Goal: Task Accomplishment & Management: Manage account settings

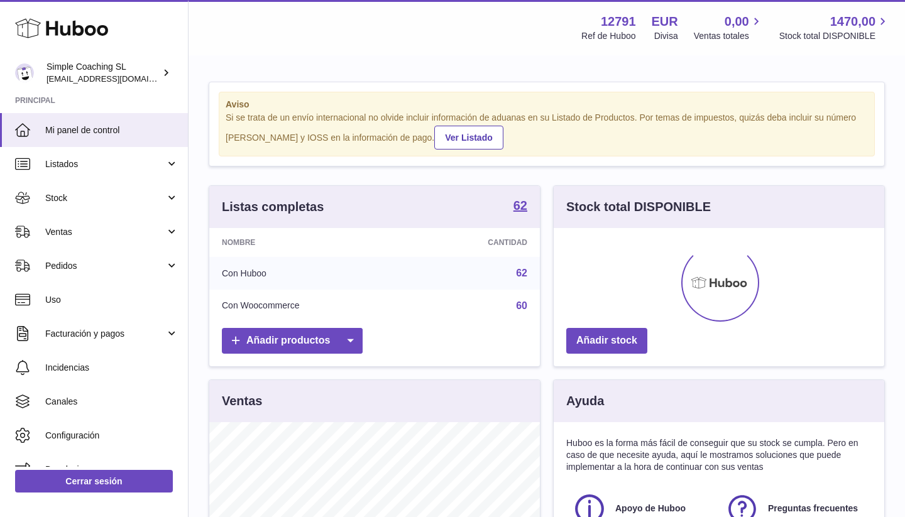
scroll to position [196, 331]
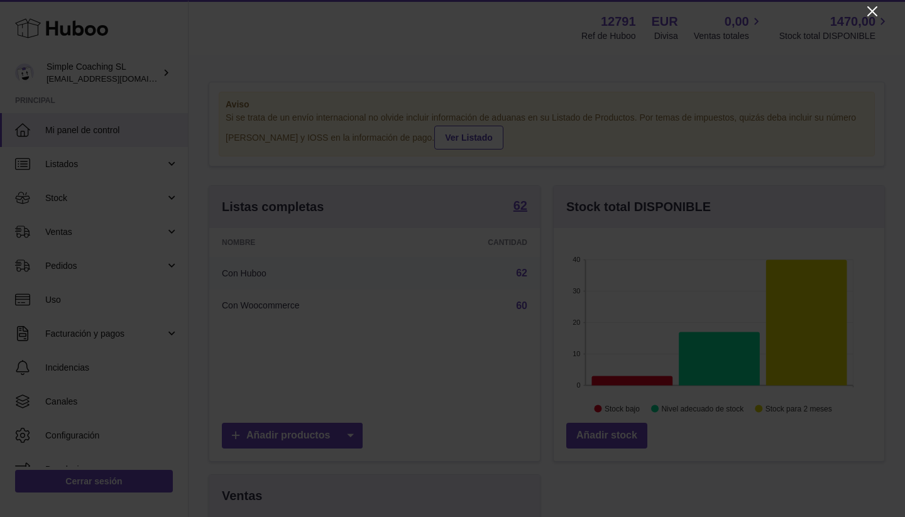
click at [878, 13] on icon "Close" at bounding box center [872, 11] width 15 height 15
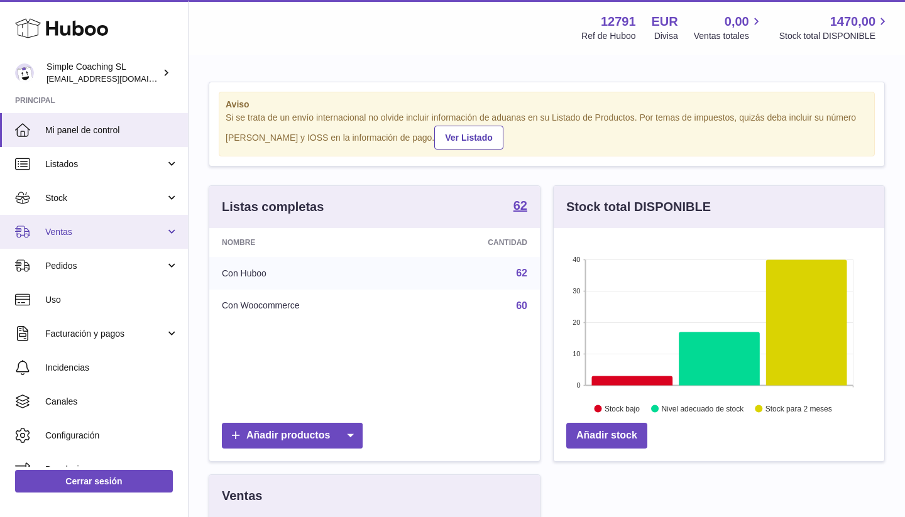
click at [145, 222] on link "Ventas" at bounding box center [94, 232] width 188 height 34
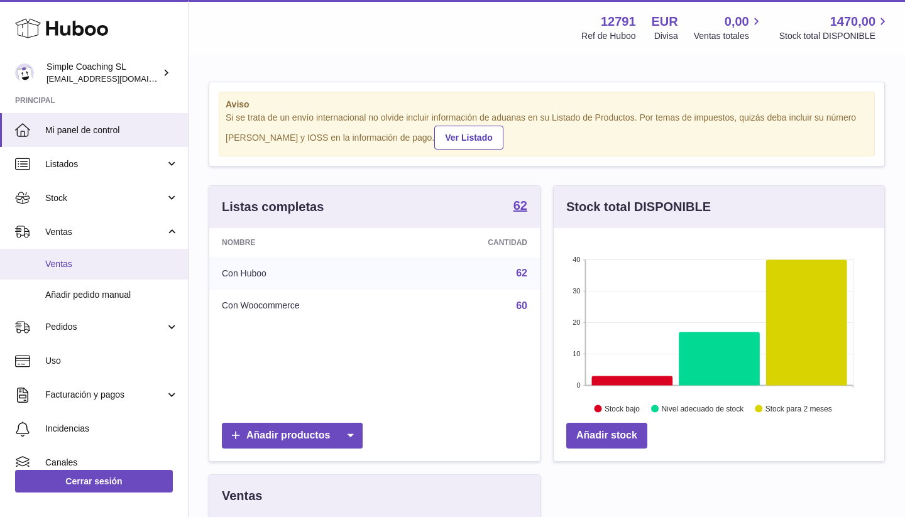
click at [122, 261] on span "Ventas" at bounding box center [111, 264] width 133 height 12
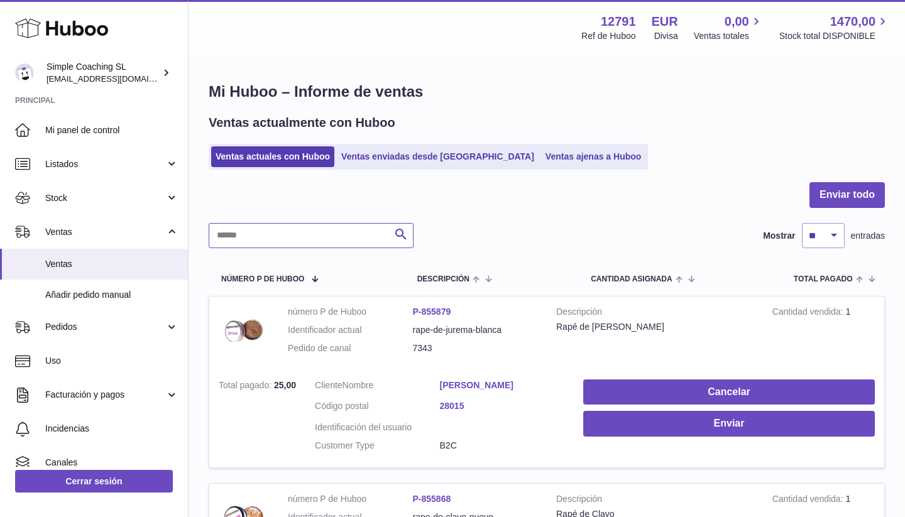
click at [342, 233] on input "text" at bounding box center [311, 235] width 205 height 25
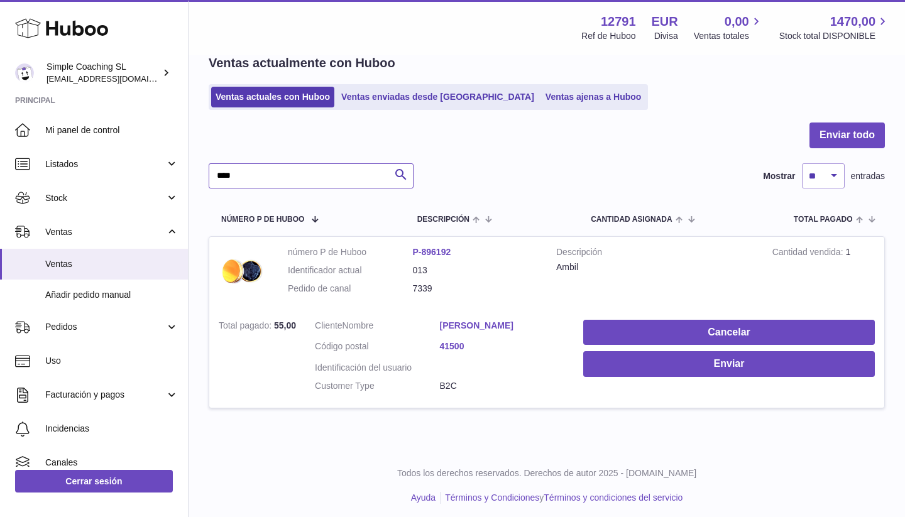
scroll to position [58, 0]
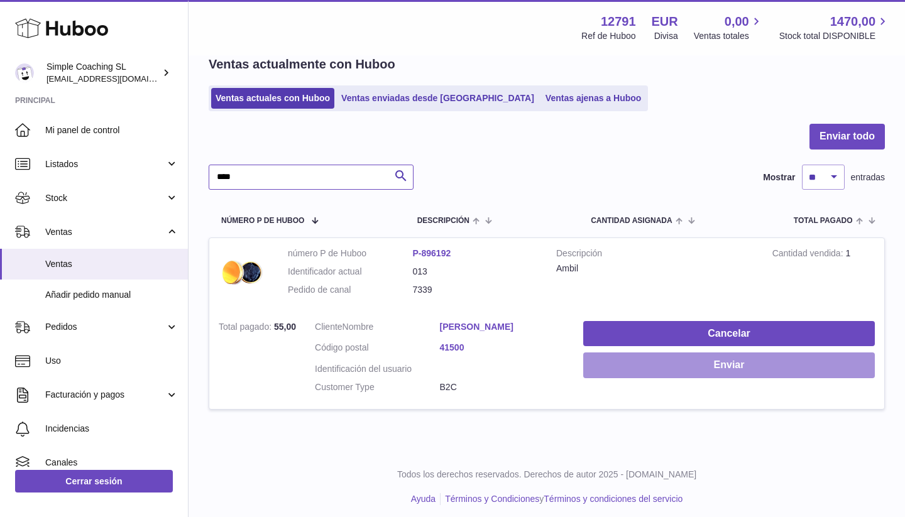
type input "****"
click at [620, 364] on button "Enviar" at bounding box center [729, 366] width 292 height 26
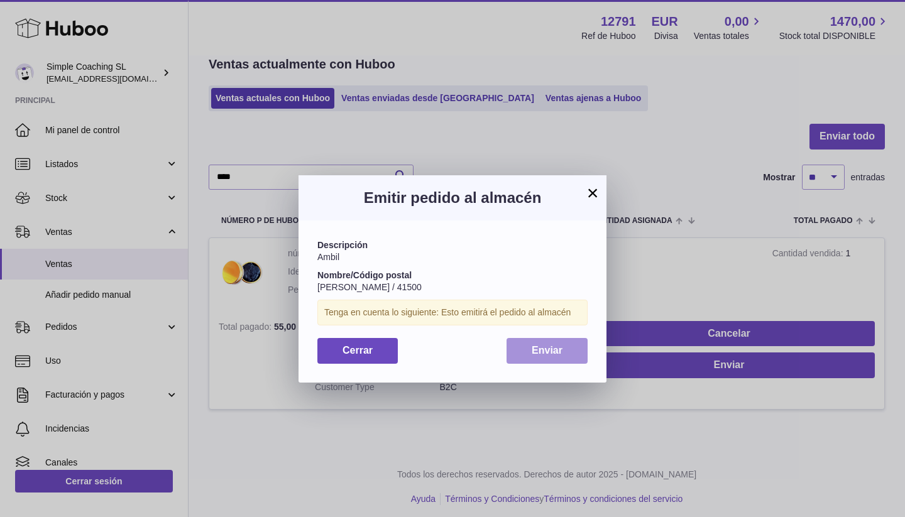
click at [553, 349] on span "Enviar" at bounding box center [547, 350] width 31 height 11
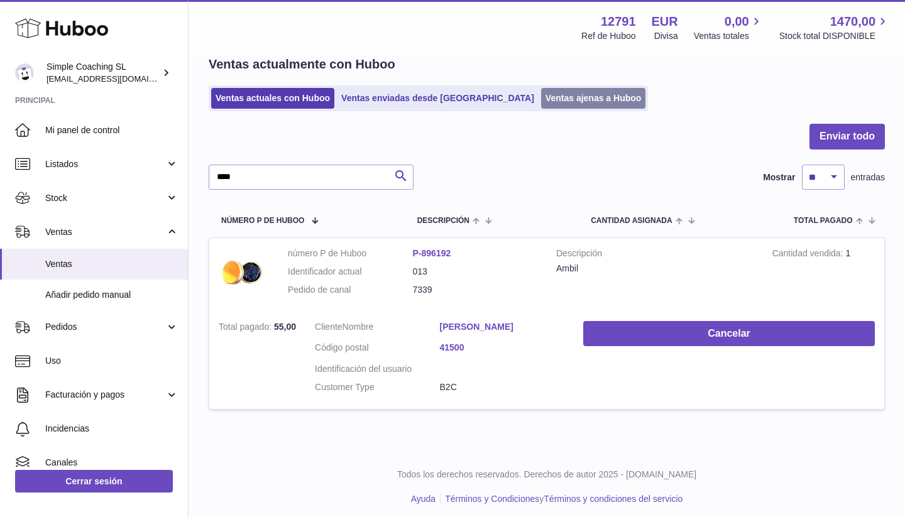
click at [541, 92] on link "Ventas ajenas a Huboo" at bounding box center [593, 98] width 105 height 21
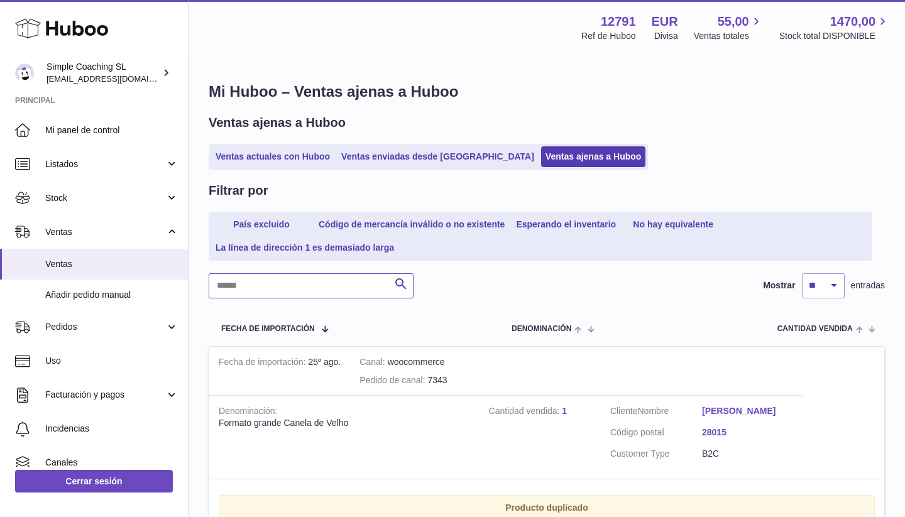
click at [250, 275] on input "text" at bounding box center [311, 285] width 205 height 25
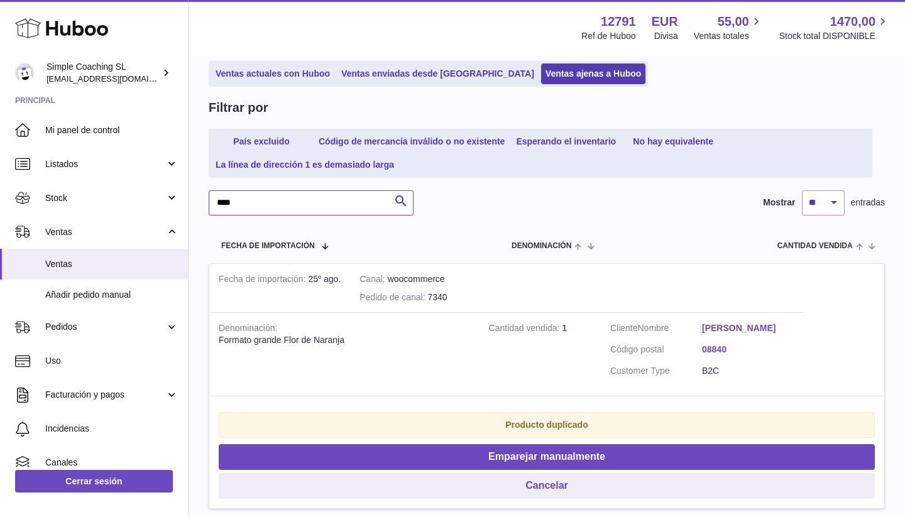
scroll to position [114, 0]
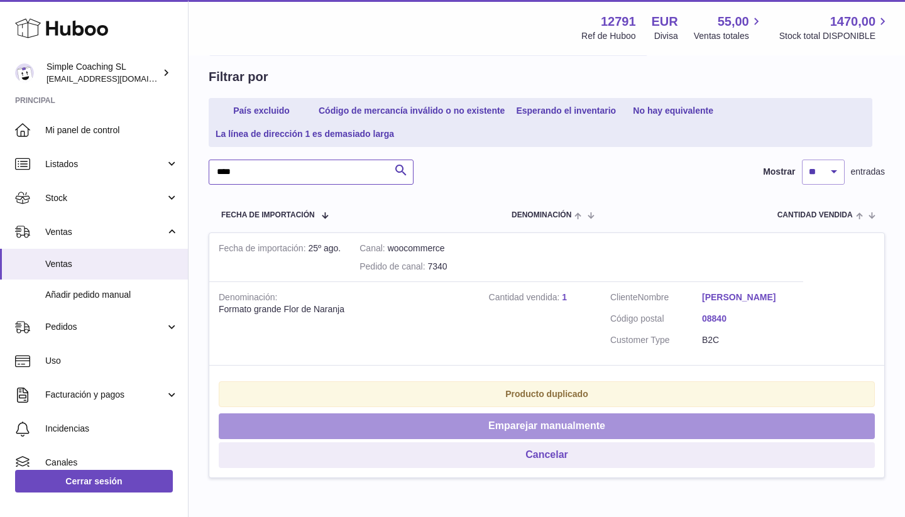
type input "****"
click at [447, 414] on button "Emparejar manualmente" at bounding box center [547, 427] width 656 height 26
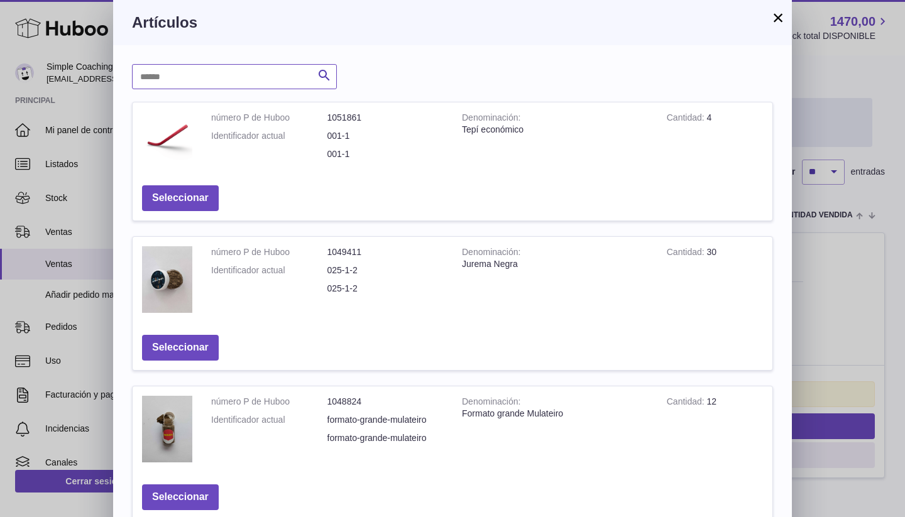
click at [235, 85] on input "text" at bounding box center [234, 76] width 205 height 25
type input "****"
click at [777, 14] on button "×" at bounding box center [778, 17] width 15 height 15
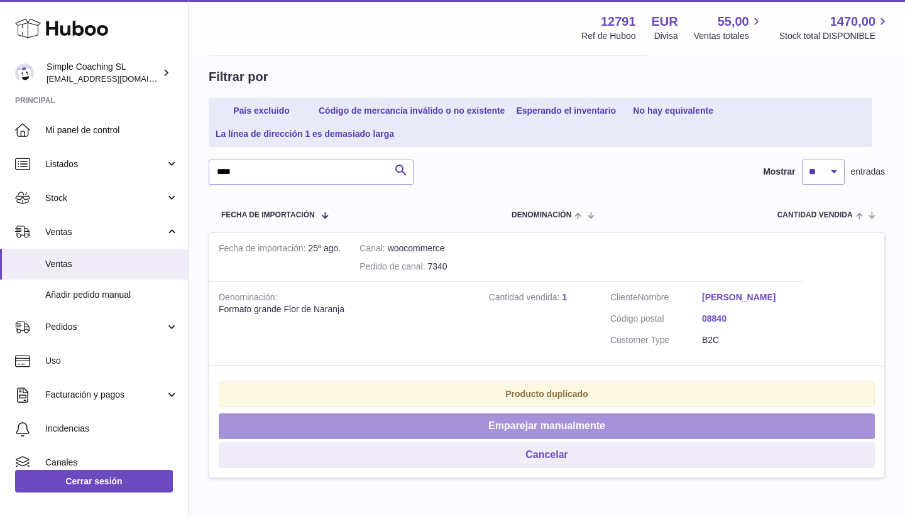
click at [492, 415] on button "Emparejar manualmente" at bounding box center [547, 427] width 656 height 26
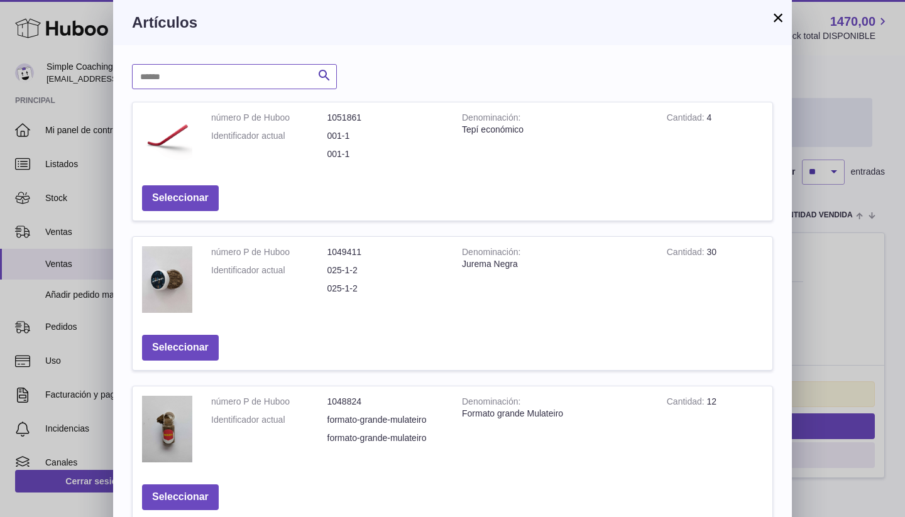
click at [241, 71] on input "text" at bounding box center [234, 76] width 205 height 25
type input "****"
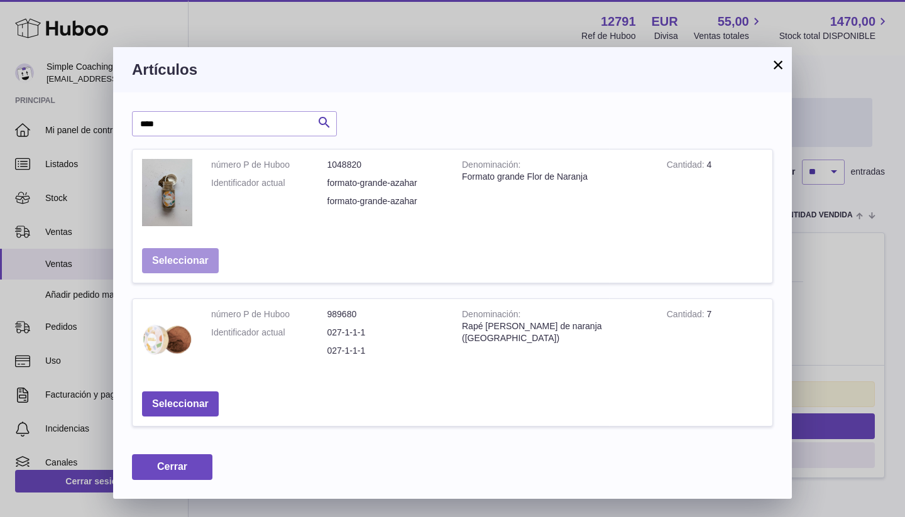
click at [190, 265] on button "Seleccionar" at bounding box center [180, 261] width 77 height 26
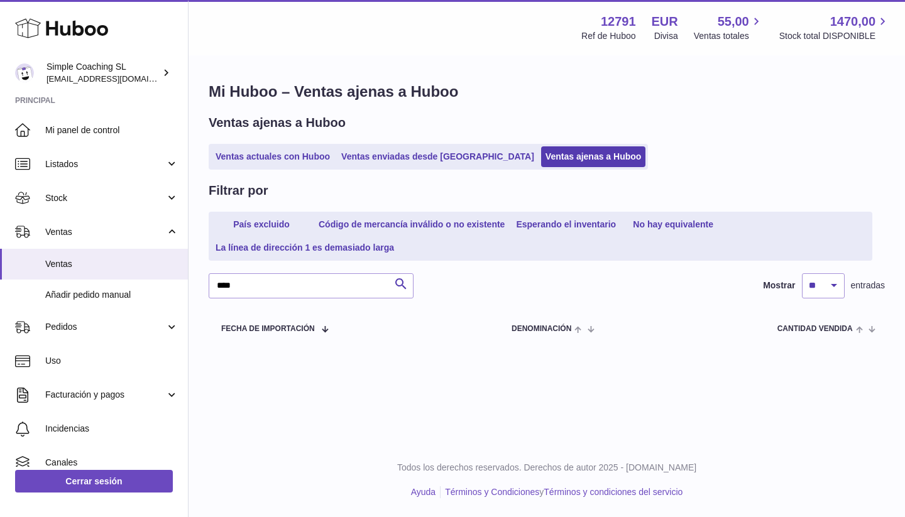
scroll to position [0, 0]
click at [261, 163] on link "Ventas actuales con Huboo" at bounding box center [272, 156] width 123 height 21
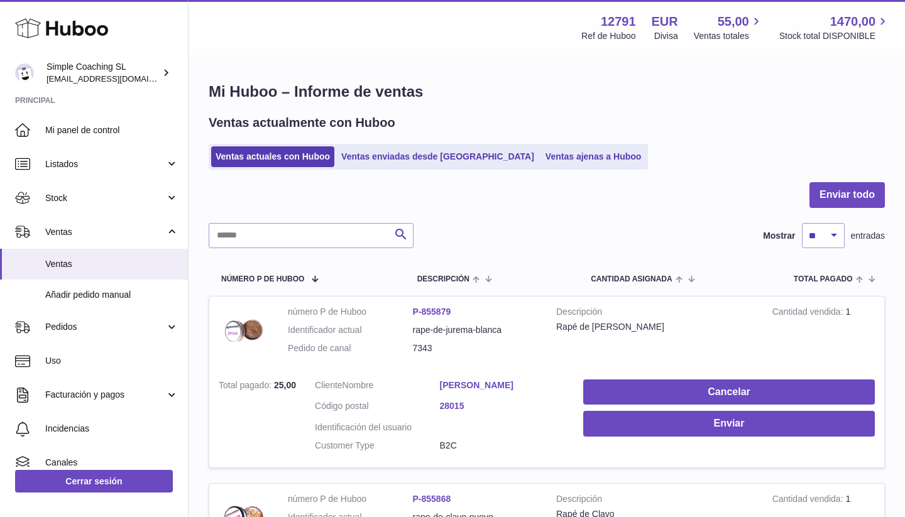
click at [273, 235] on input "text" at bounding box center [311, 235] width 205 height 25
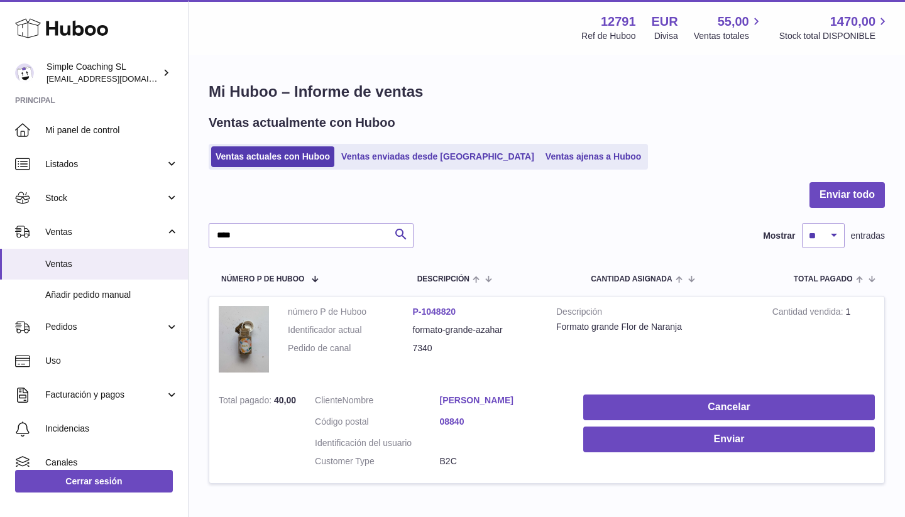
click at [629, 450] on td "Cancelar Enviar" at bounding box center [729, 434] width 310 height 98
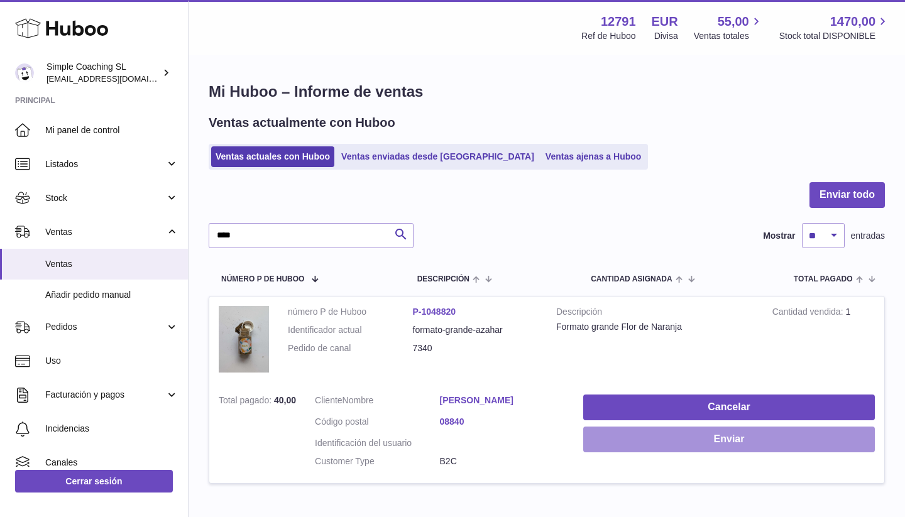
click at [629, 442] on button "Enviar" at bounding box center [729, 440] width 292 height 26
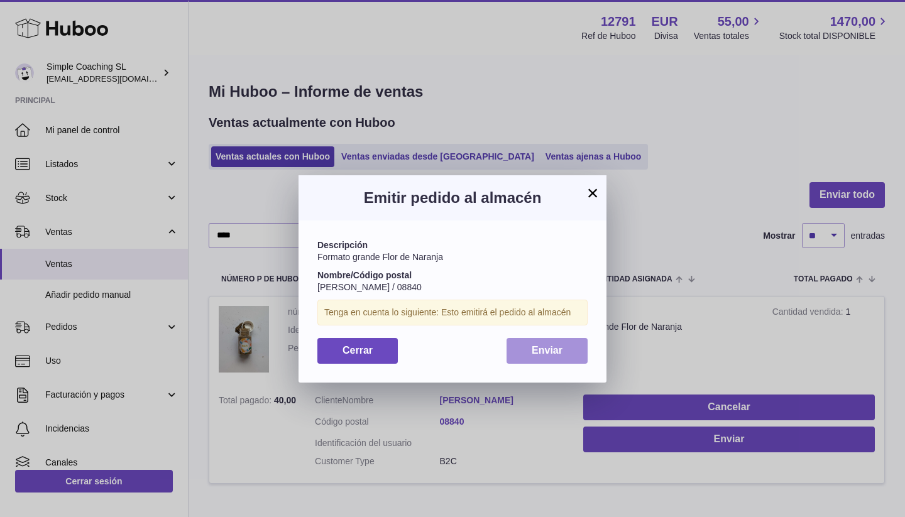
click at [544, 339] on button "Enviar" at bounding box center [547, 351] width 81 height 26
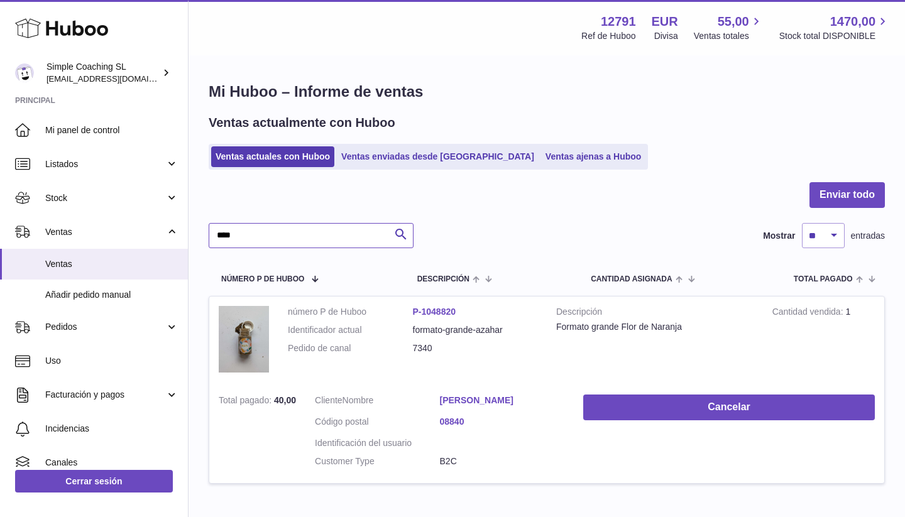
click at [341, 230] on input "****" at bounding box center [311, 235] width 205 height 25
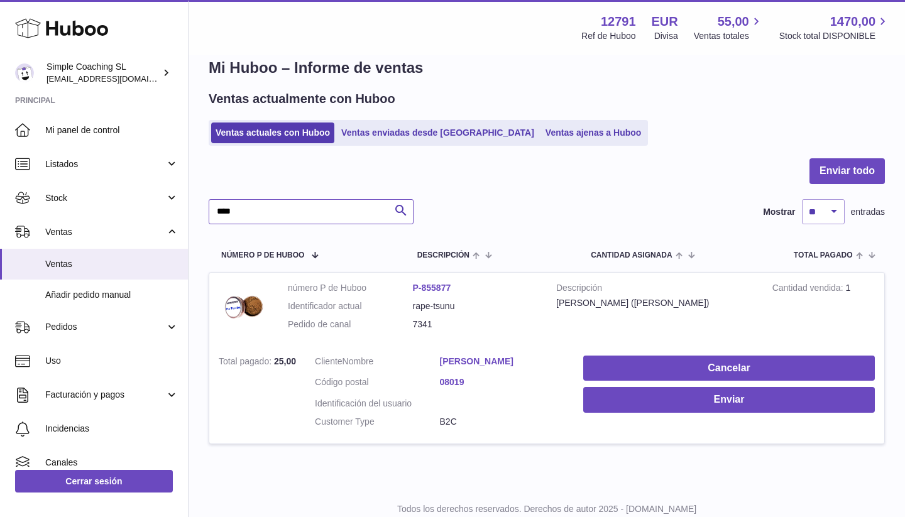
scroll to position [25, 0]
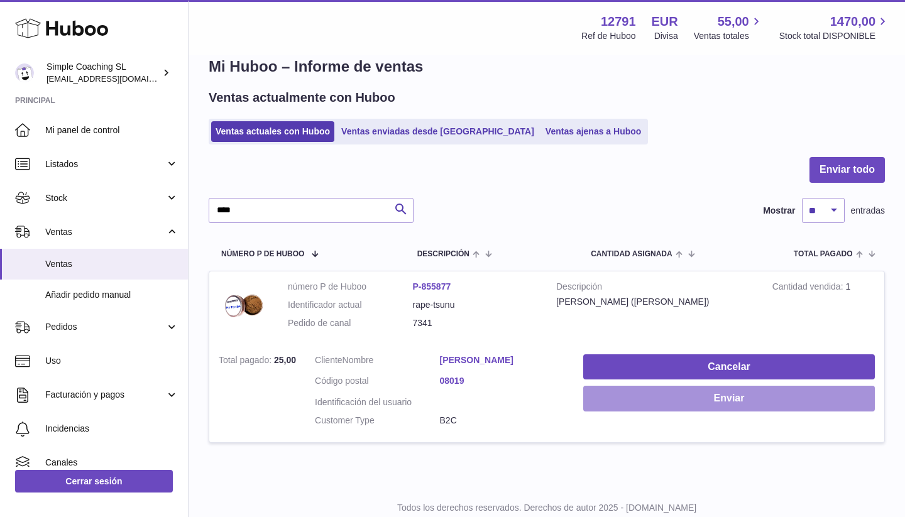
click at [617, 398] on button "Enviar" at bounding box center [729, 399] width 292 height 26
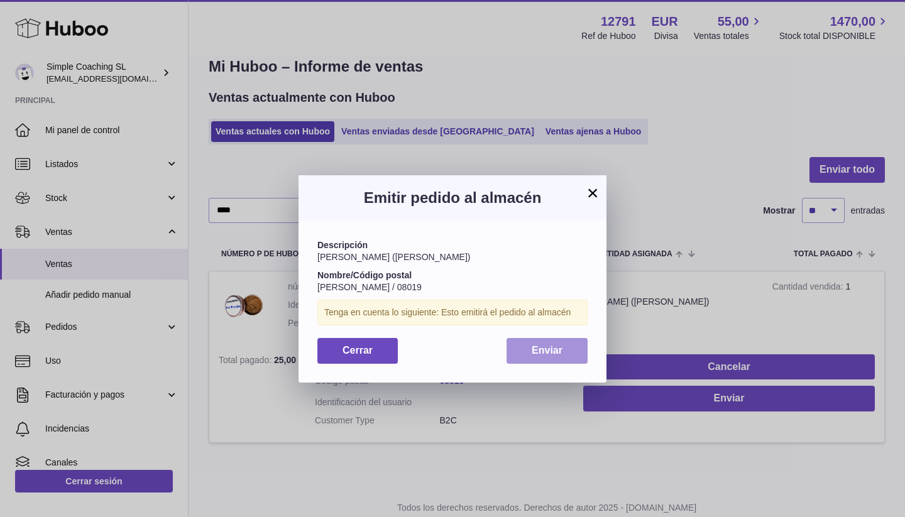
click at [546, 345] on span "Enviar" at bounding box center [547, 350] width 31 height 11
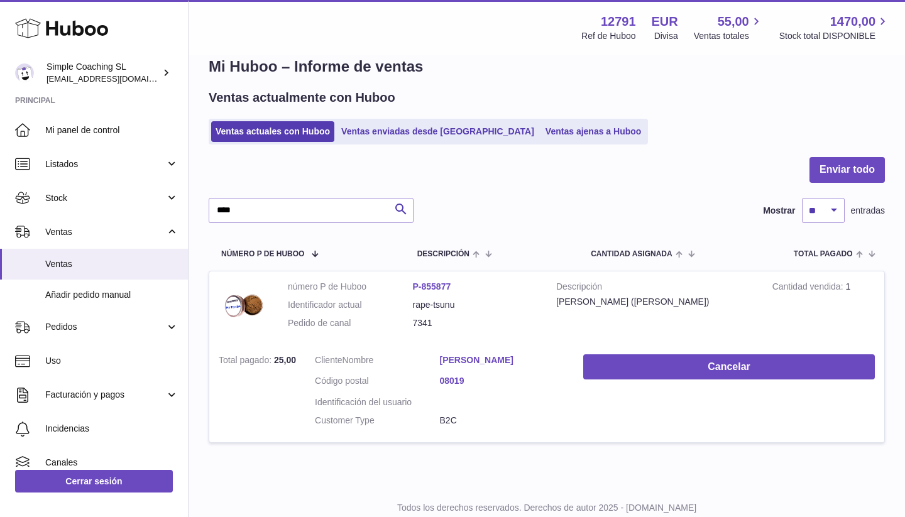
click at [336, 185] on div at bounding box center [547, 177] width 676 height 41
click at [308, 216] on input "****" at bounding box center [311, 210] width 205 height 25
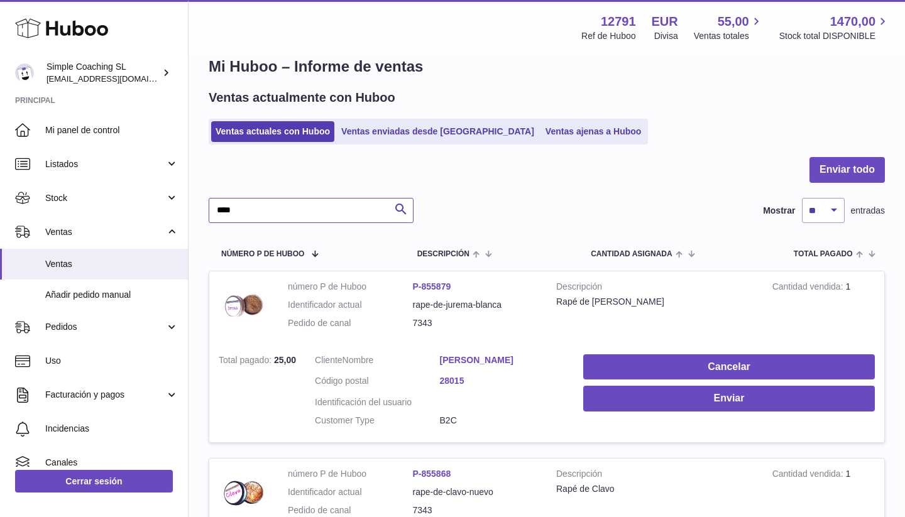
type input "****"
click at [503, 143] on ul "Ventas actuales con Huboo Ventas enviadas desde Huboo Ventas ajenas a Huboo" at bounding box center [428, 132] width 439 height 26
click at [541, 128] on link "Ventas ajenas a Huboo" at bounding box center [593, 131] width 105 height 21
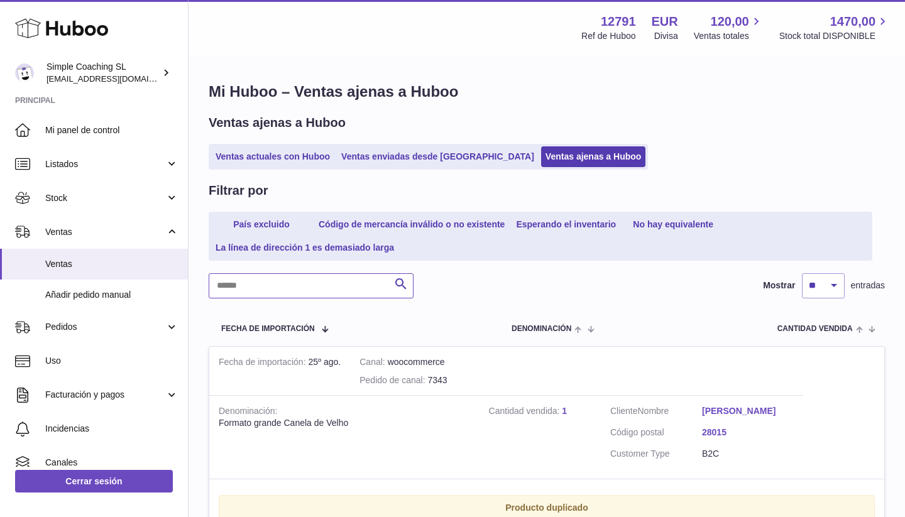
click at [231, 289] on input "text" at bounding box center [311, 285] width 205 height 25
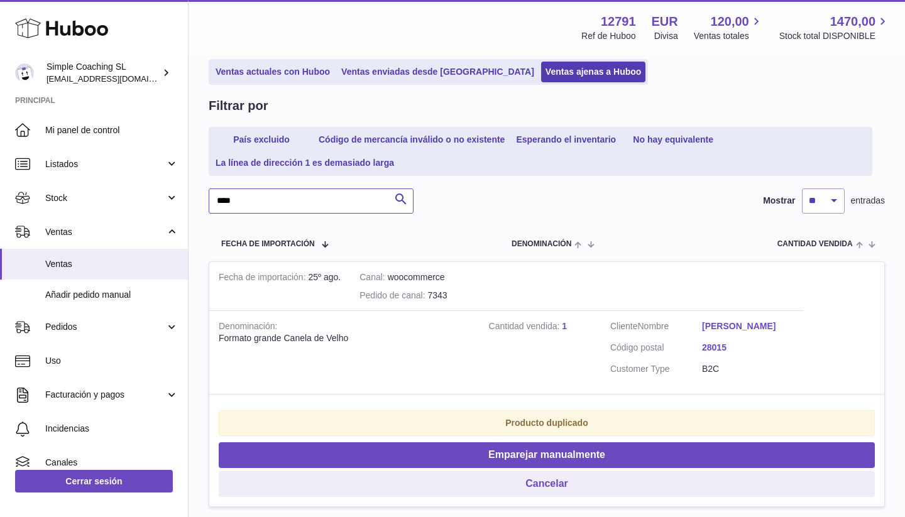
scroll to position [87, 0]
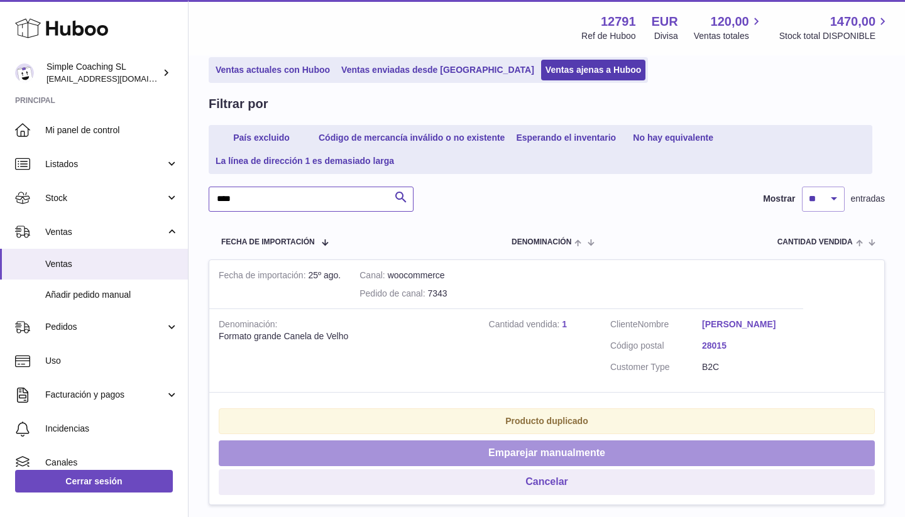
type input "****"
click at [459, 441] on button "Emparejar manualmente" at bounding box center [547, 454] width 656 height 26
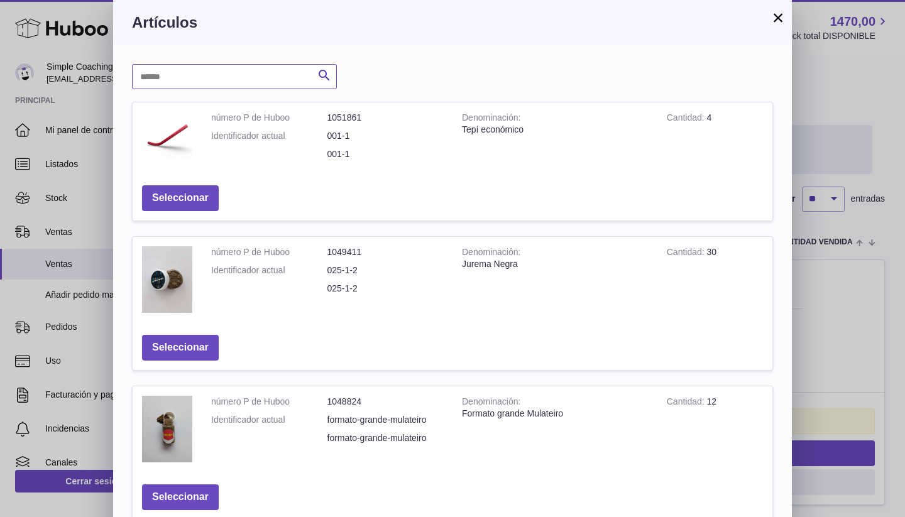
click at [269, 74] on input "text" at bounding box center [234, 76] width 205 height 25
type input "***"
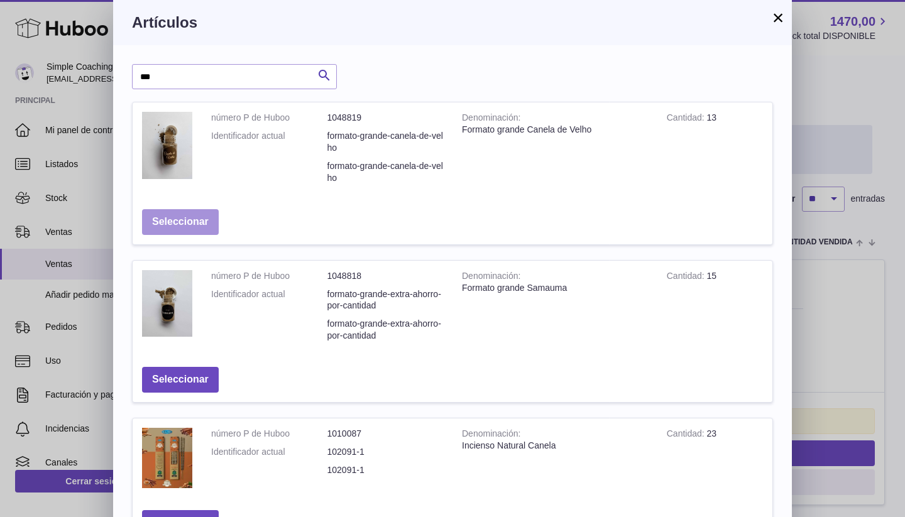
click at [183, 216] on button "Seleccionar" at bounding box center [180, 222] width 77 height 26
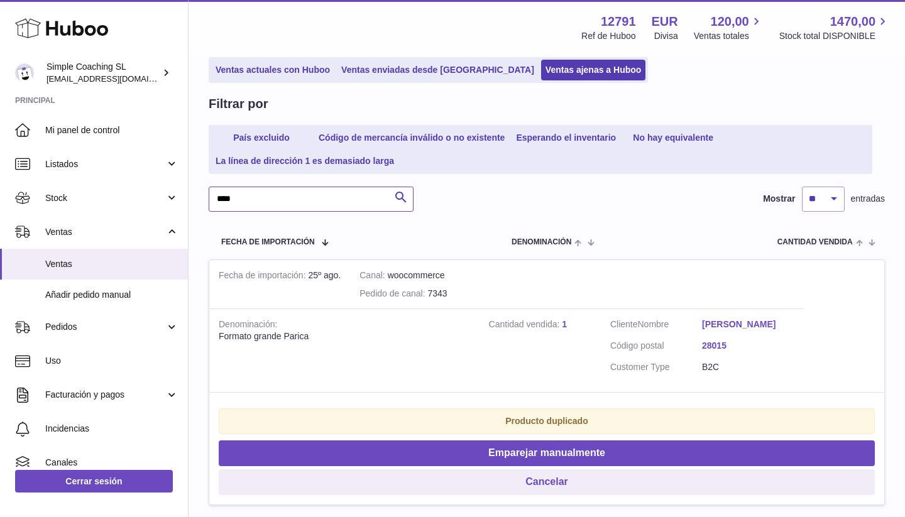
click at [310, 189] on input "****" at bounding box center [311, 199] width 205 height 25
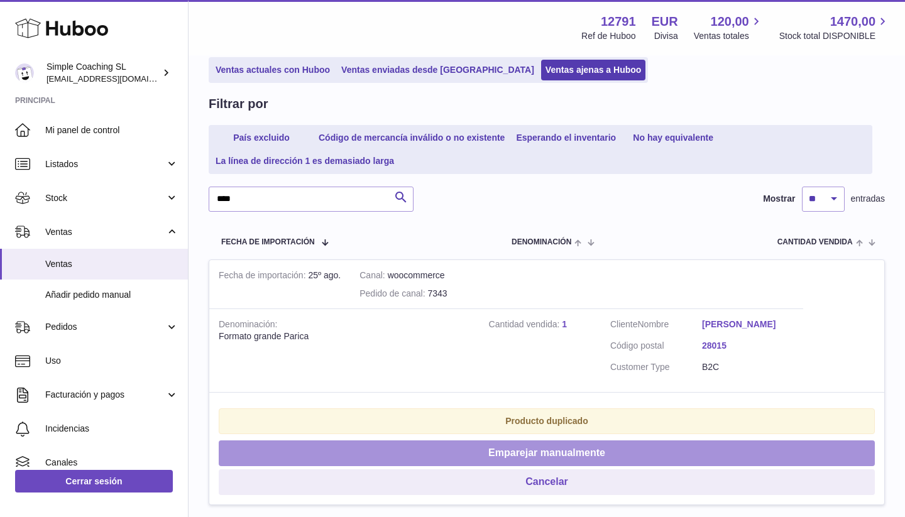
click at [440, 441] on button "Emparejar manualmente" at bounding box center [547, 454] width 656 height 26
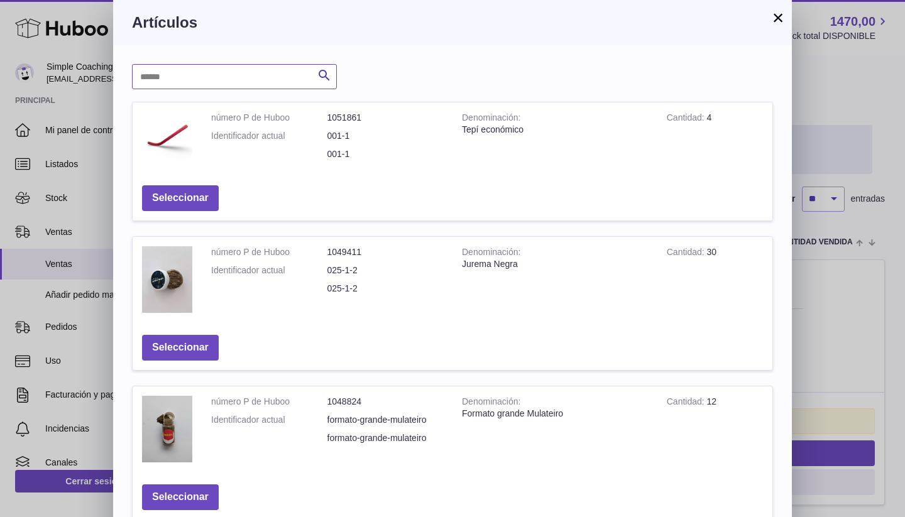
click at [231, 89] on input "text" at bounding box center [234, 76] width 205 height 25
type input "****"
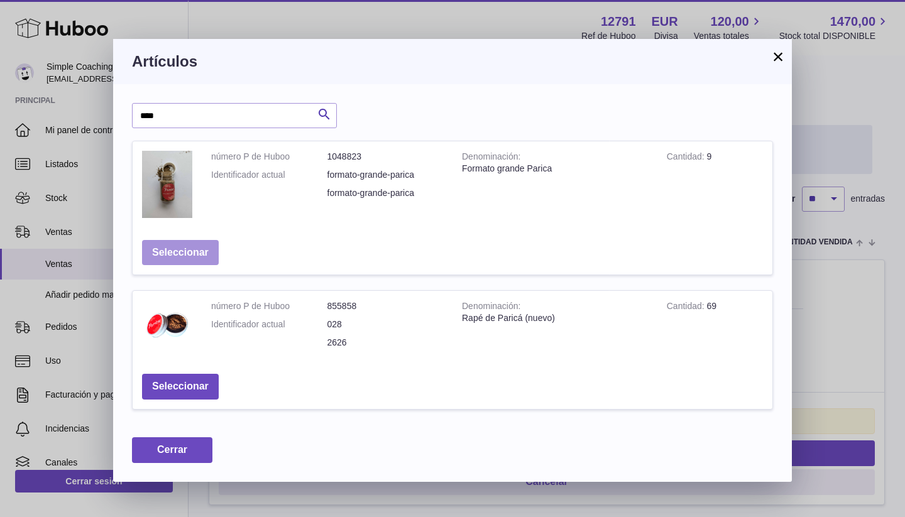
click at [189, 242] on button "Seleccionar" at bounding box center [180, 253] width 77 height 26
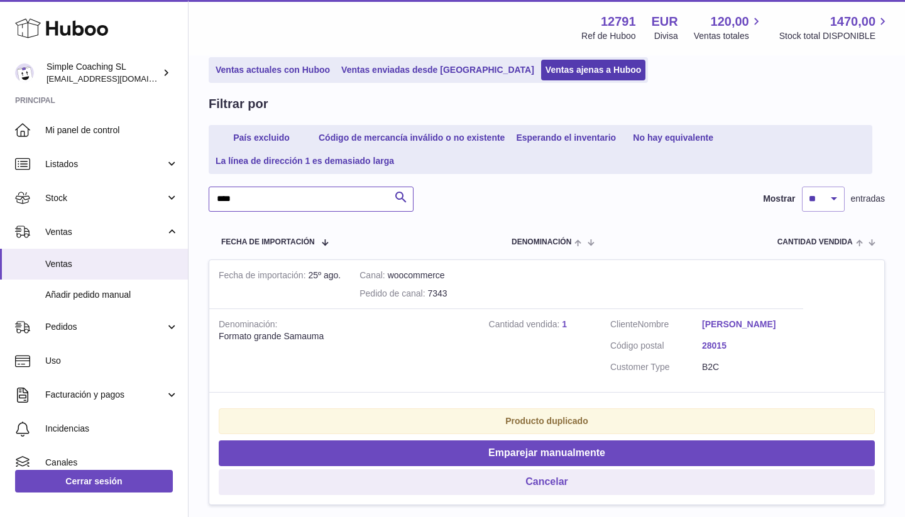
click at [291, 194] on input "****" at bounding box center [311, 199] width 205 height 25
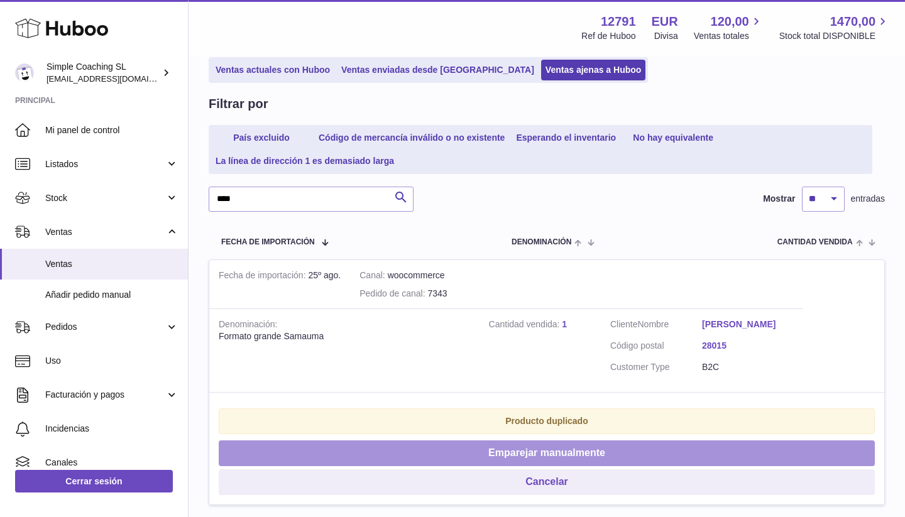
click at [358, 441] on button "Emparejar manualmente" at bounding box center [547, 454] width 656 height 26
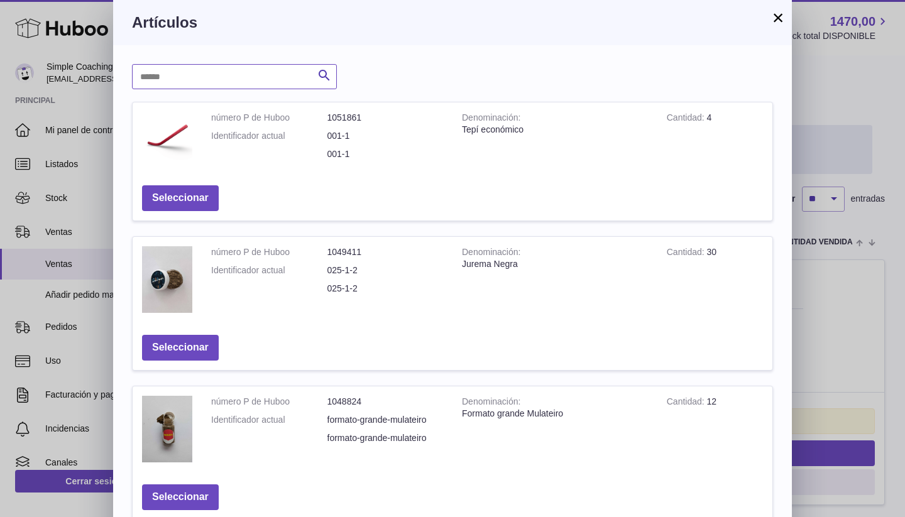
click at [226, 74] on input "text" at bounding box center [234, 76] width 205 height 25
type input "***"
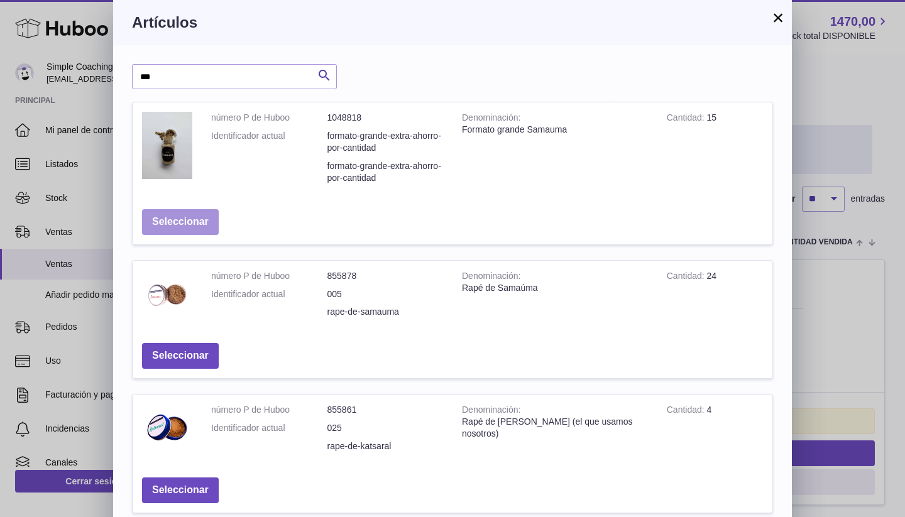
click at [206, 218] on button "Seleccionar" at bounding box center [180, 222] width 77 height 26
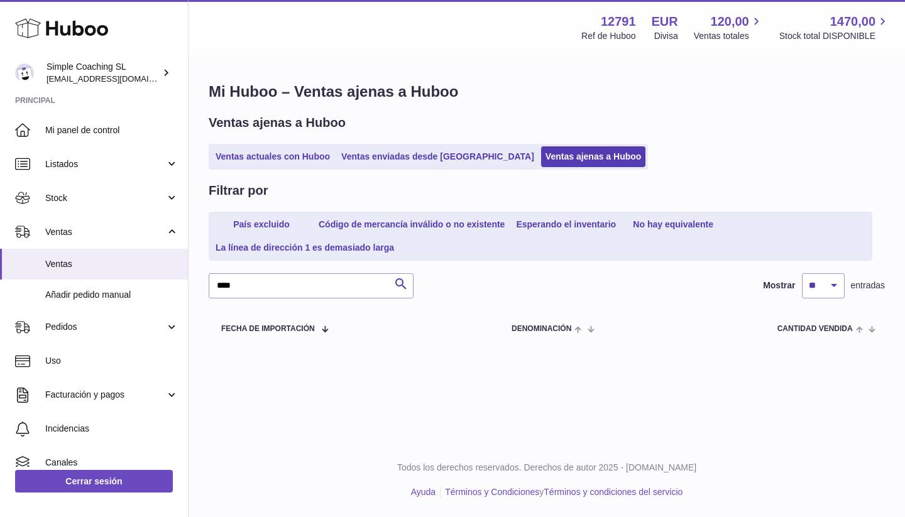
scroll to position [0, 0]
click at [263, 157] on link "Ventas actuales con Huboo" at bounding box center [272, 156] width 123 height 21
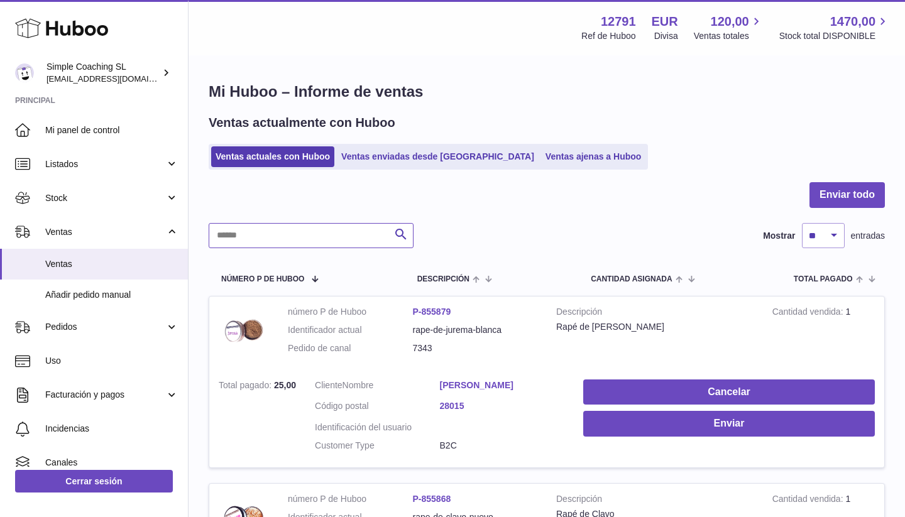
click at [291, 230] on input "text" at bounding box center [311, 235] width 205 height 25
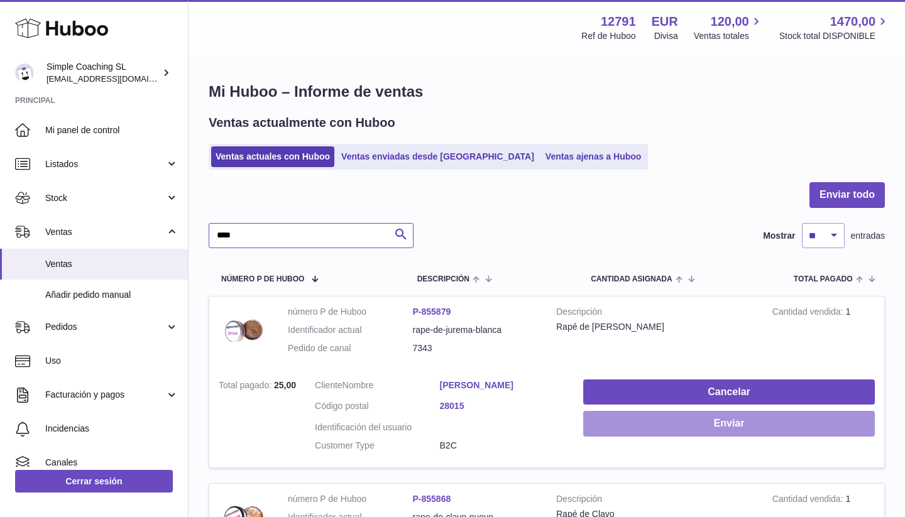
type input "****"
click at [610, 411] on button "Enviar" at bounding box center [729, 424] width 292 height 26
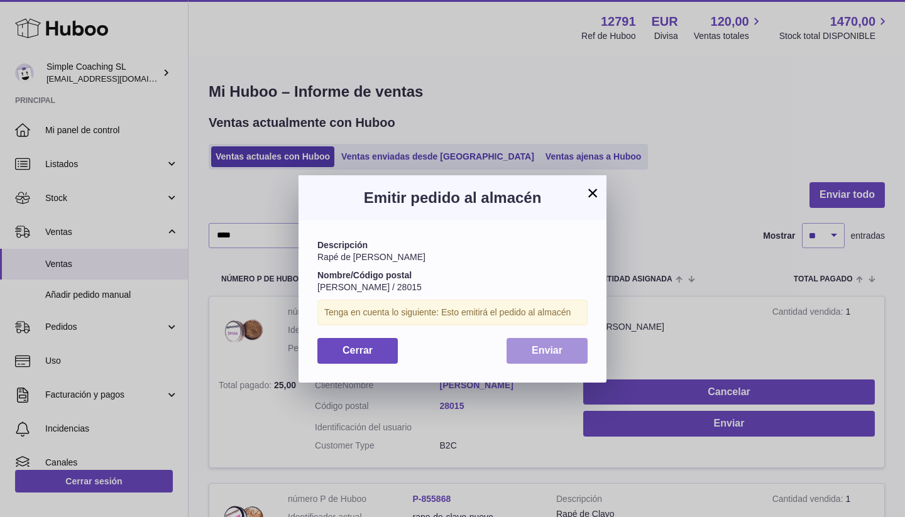
click at [534, 339] on button "Enviar" at bounding box center [547, 351] width 81 height 26
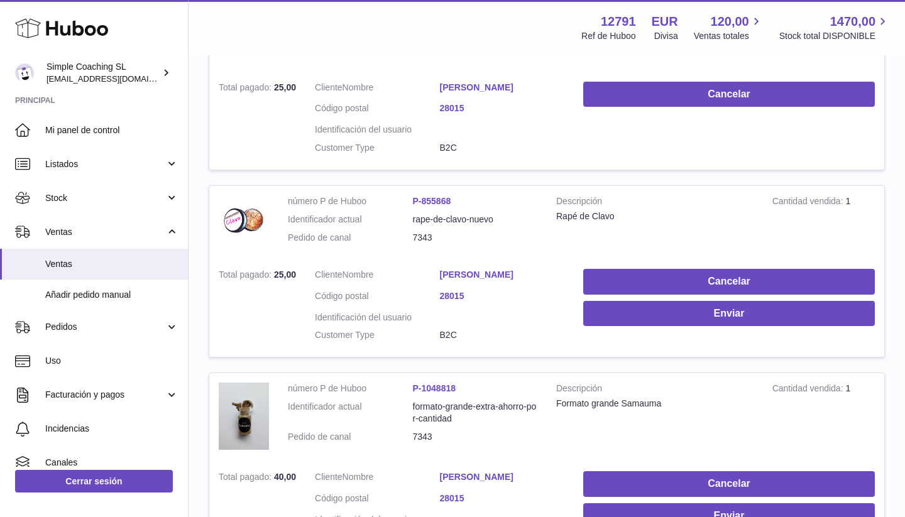
scroll to position [310, 0]
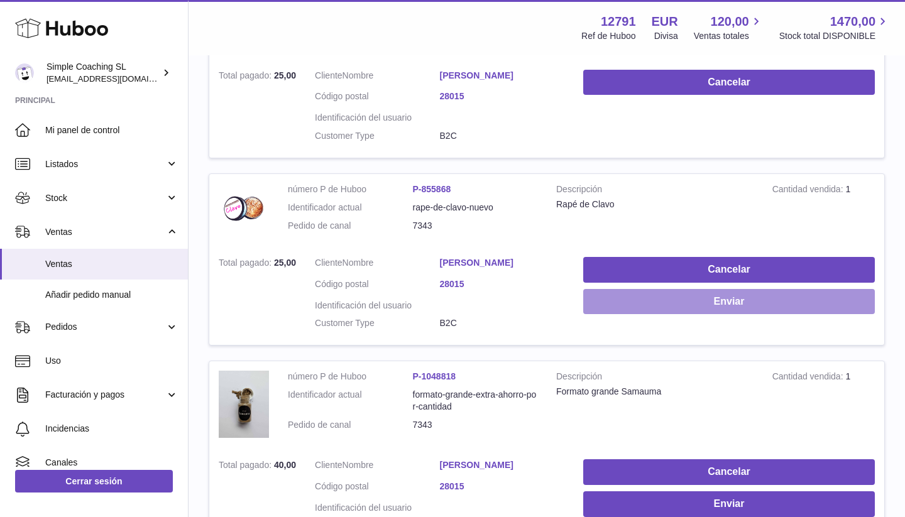
click at [613, 294] on button "Enviar" at bounding box center [729, 302] width 292 height 26
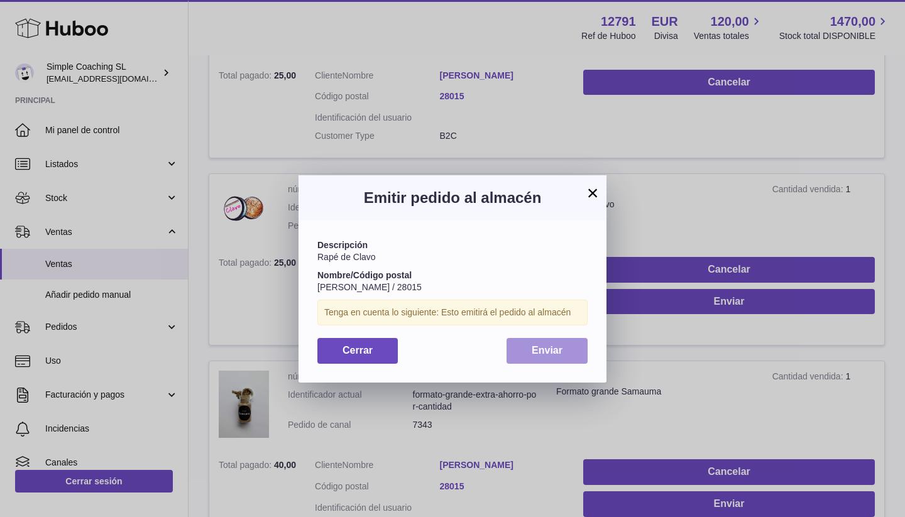
click at [557, 351] on span "Enviar" at bounding box center [547, 350] width 31 height 11
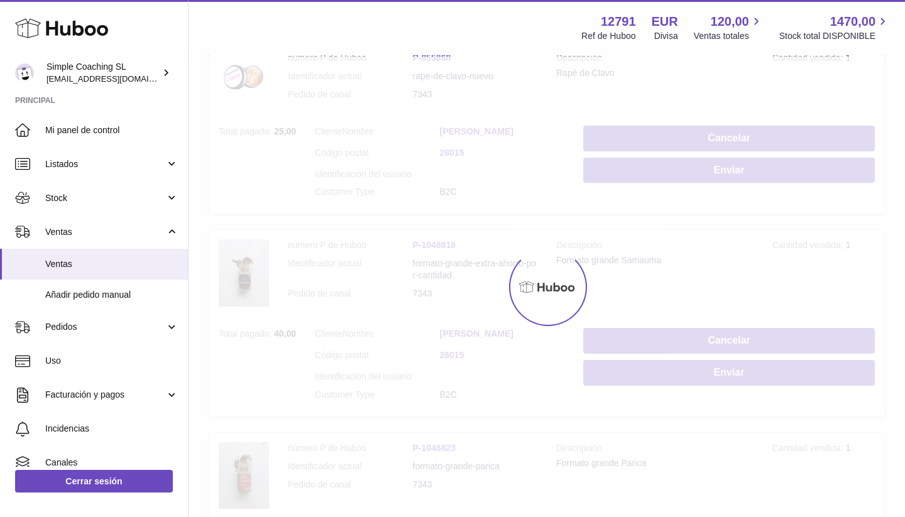
scroll to position [451, 0]
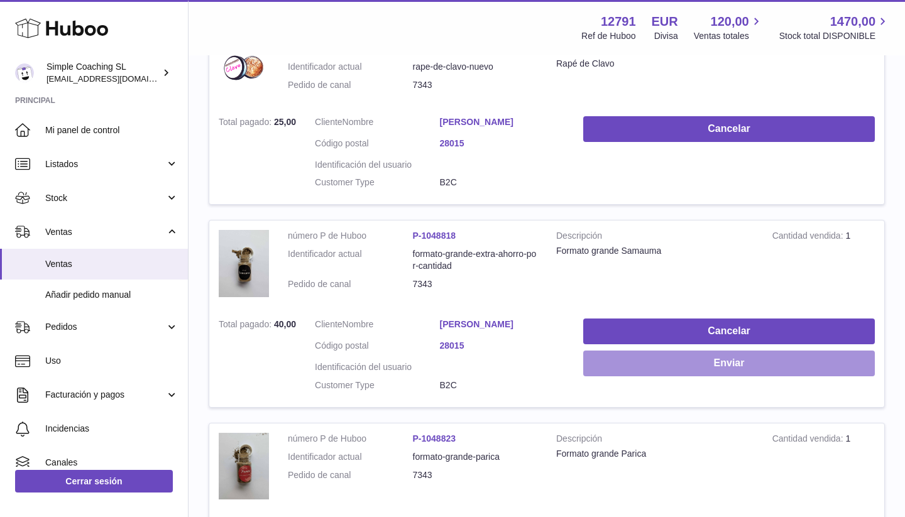
click at [604, 351] on button "Enviar" at bounding box center [729, 364] width 292 height 26
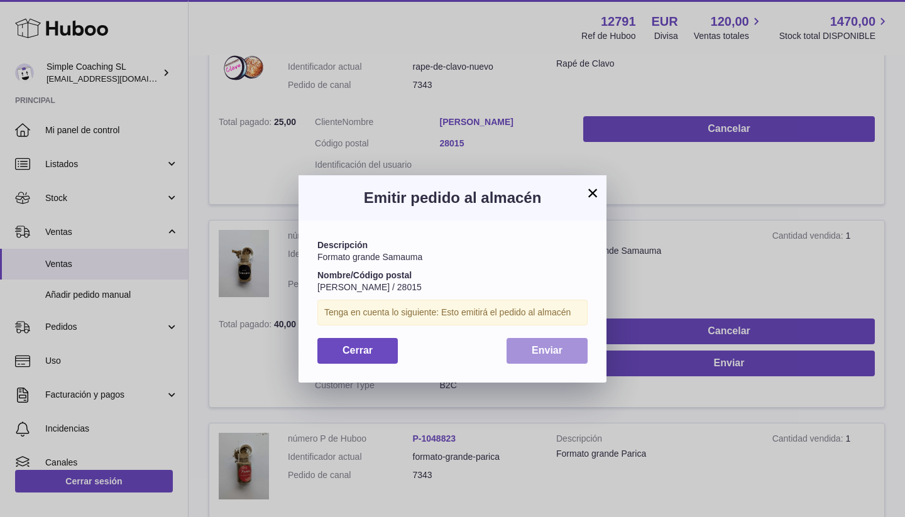
click at [565, 354] on button "Enviar" at bounding box center [547, 351] width 81 height 26
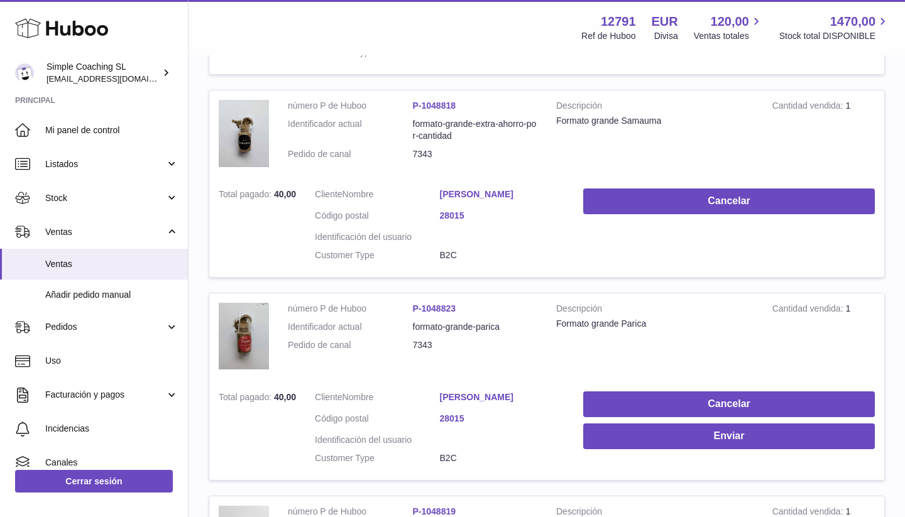
scroll to position [592, 0]
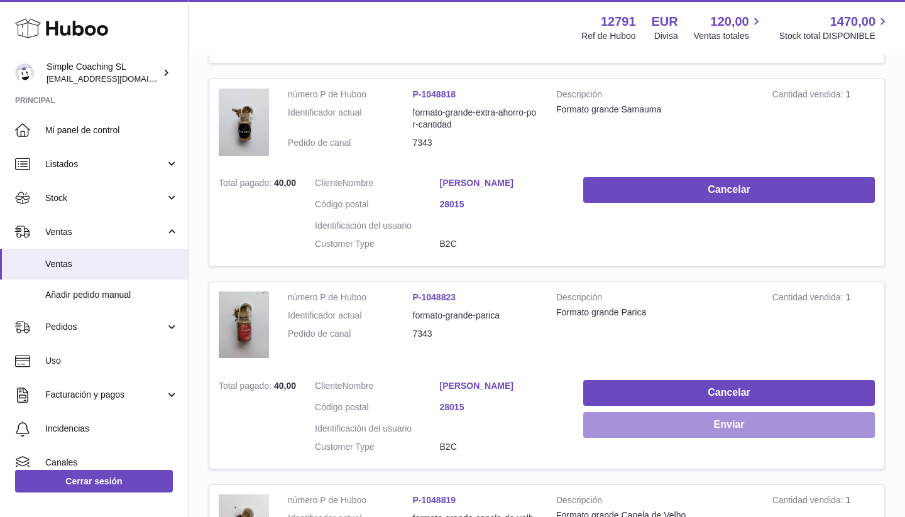
click at [683, 419] on button "Enviar" at bounding box center [729, 425] width 292 height 26
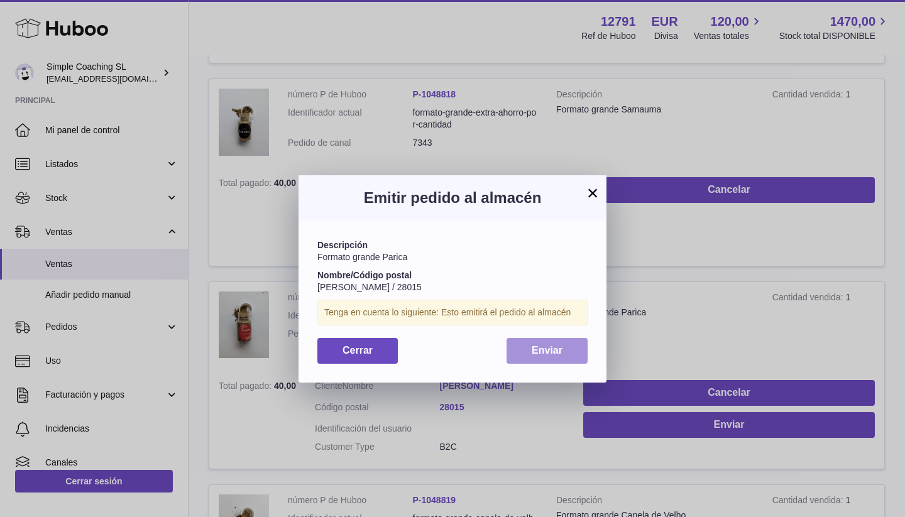
click at [566, 338] on button "Enviar" at bounding box center [547, 351] width 81 height 26
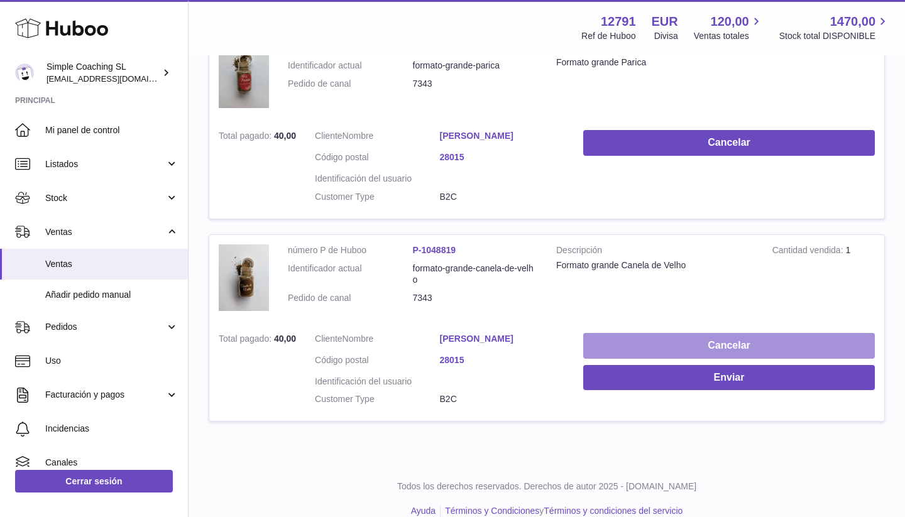
scroll to position [842, 0]
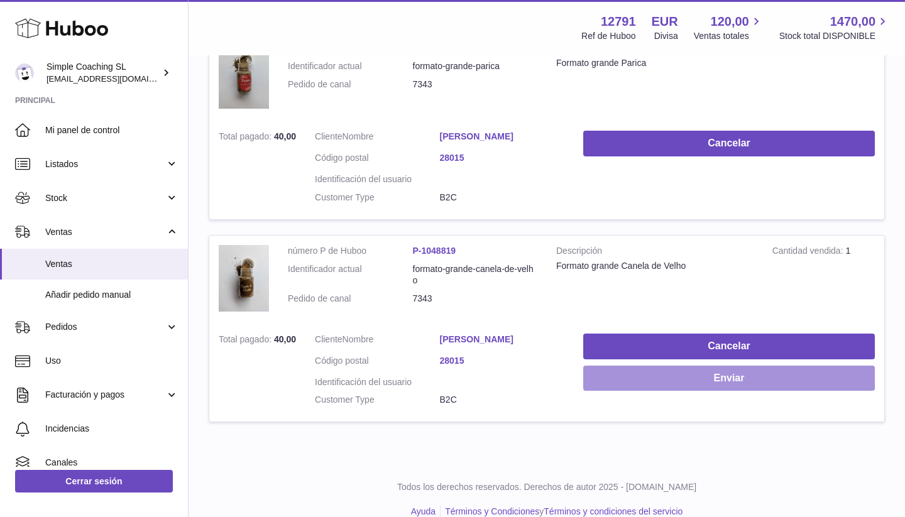
click at [693, 368] on button "Enviar" at bounding box center [729, 379] width 292 height 26
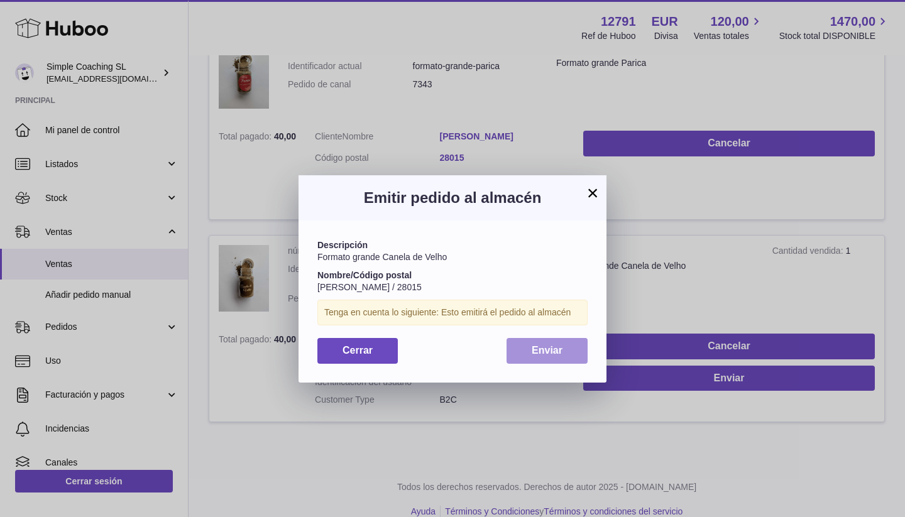
click at [563, 338] on button "Enviar" at bounding box center [547, 351] width 81 height 26
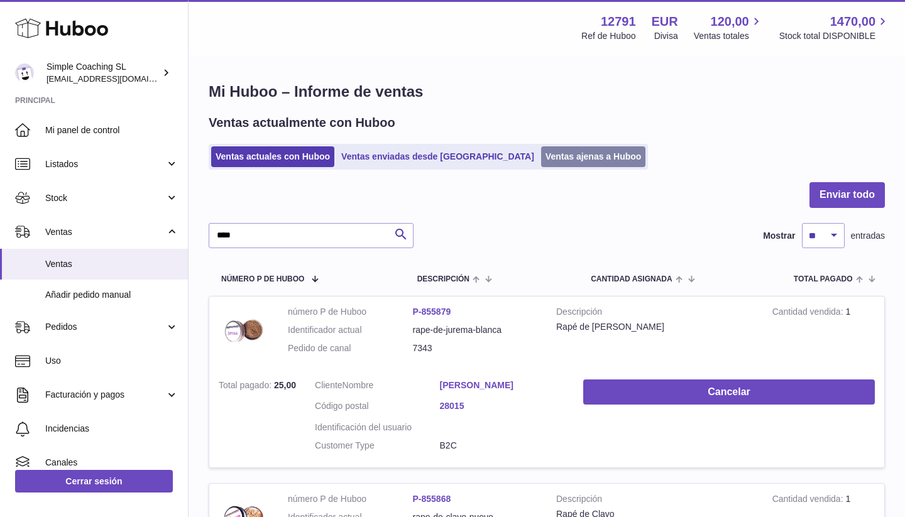
scroll to position [0, 0]
click at [541, 155] on link "Ventas ajenas a Huboo" at bounding box center [593, 156] width 105 height 21
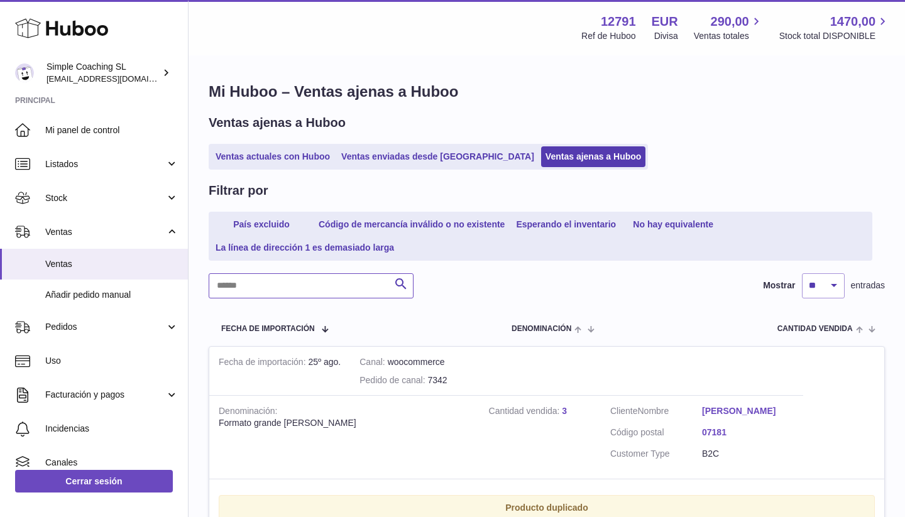
click at [273, 279] on input "text" at bounding box center [311, 285] width 205 height 25
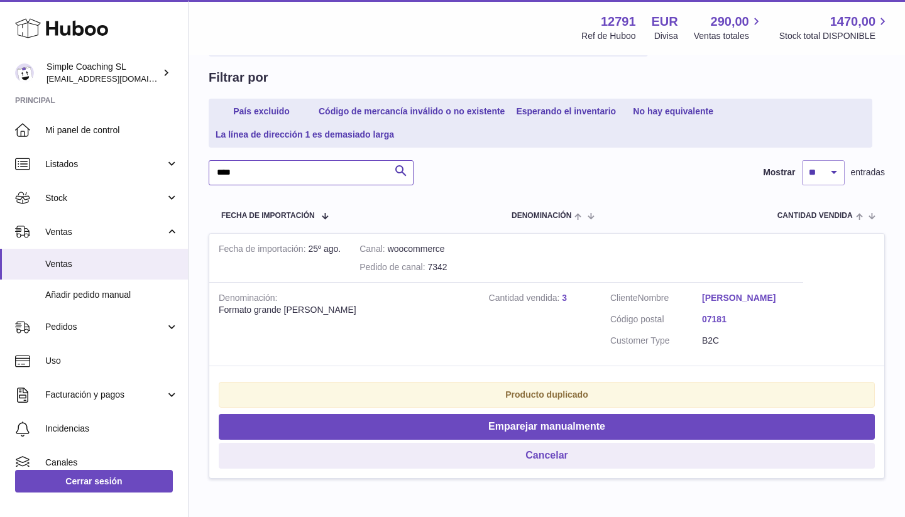
scroll to position [121, 0]
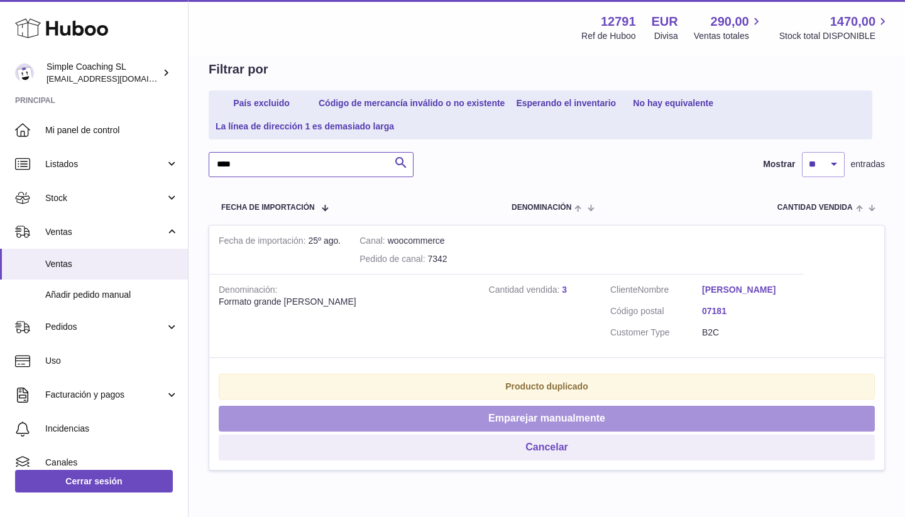
type input "****"
click at [510, 417] on button "Emparejar manualmente" at bounding box center [547, 419] width 656 height 26
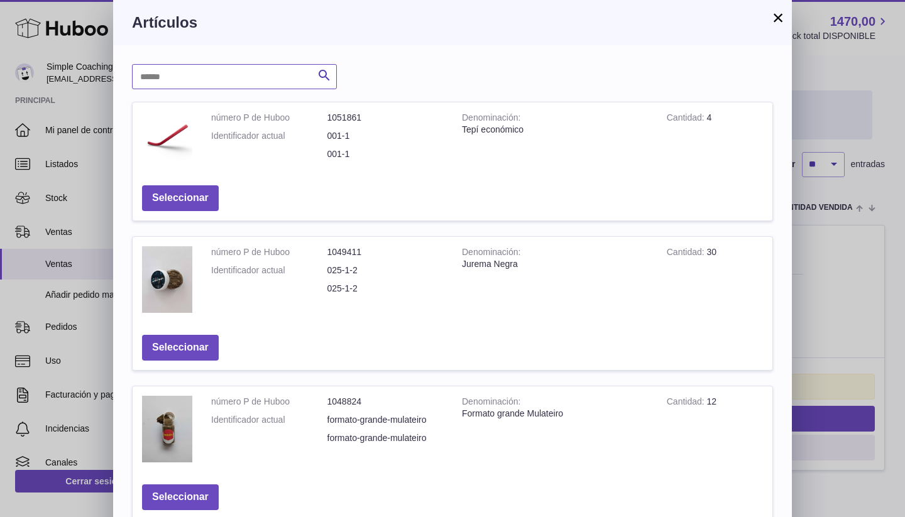
click at [227, 70] on input "text" at bounding box center [234, 76] width 205 height 25
type input "***"
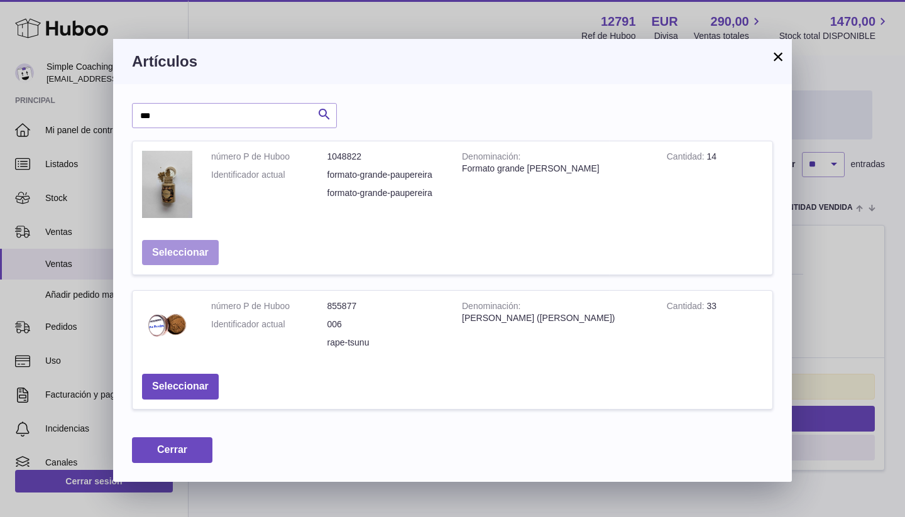
click at [158, 240] on button "Seleccionar" at bounding box center [180, 253] width 77 height 26
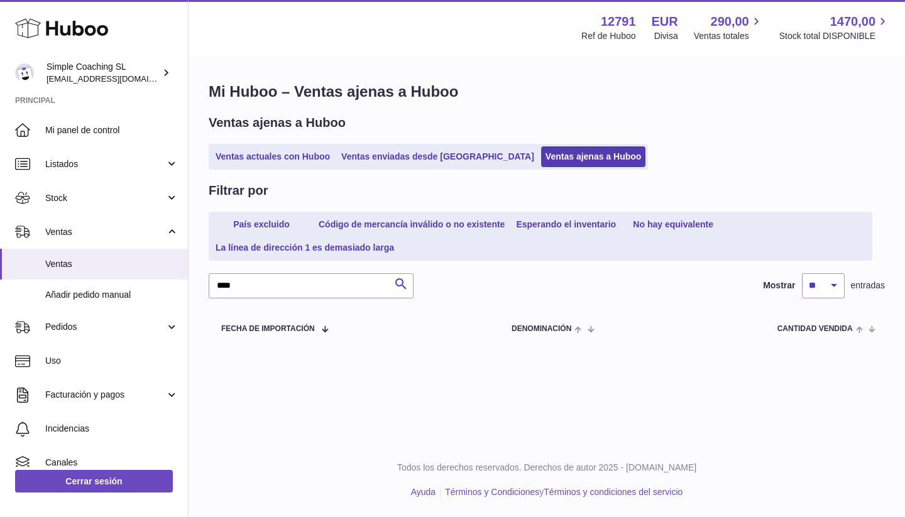
scroll to position [0, 0]
click at [265, 221] on link "País excluido" at bounding box center [261, 224] width 101 height 21
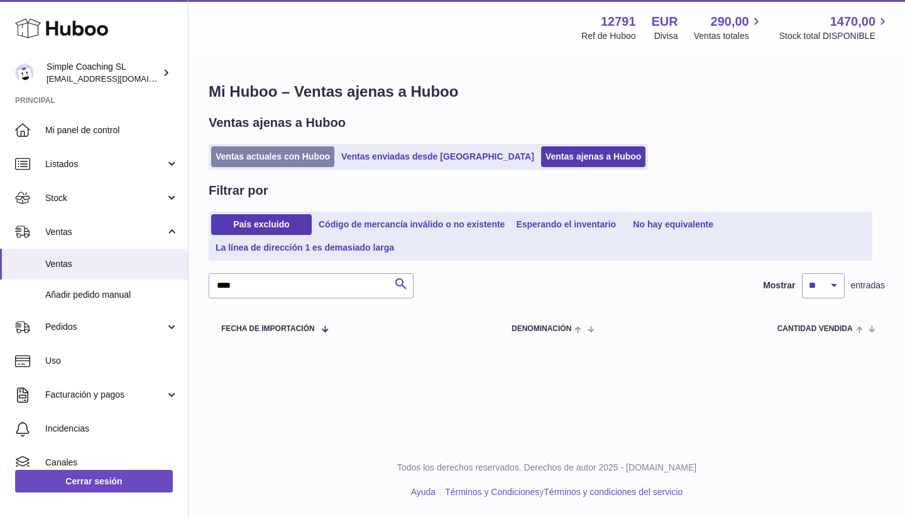
click at [280, 153] on link "Ventas actuales con Huboo" at bounding box center [272, 156] width 123 height 21
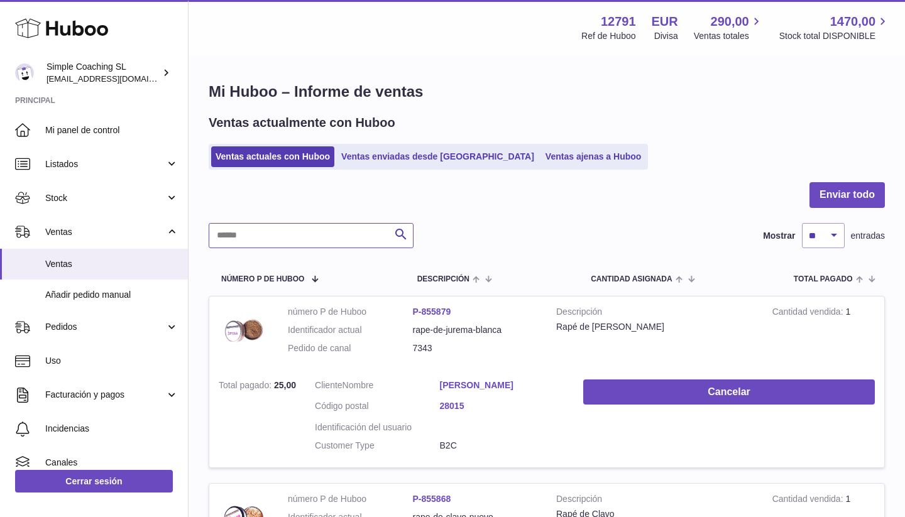
click at [273, 224] on input "text" at bounding box center [311, 235] width 205 height 25
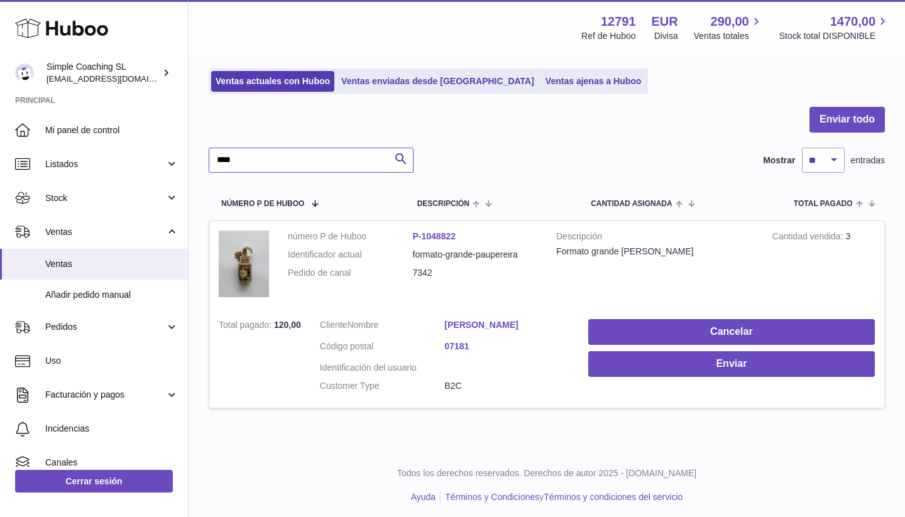
scroll to position [75, 0]
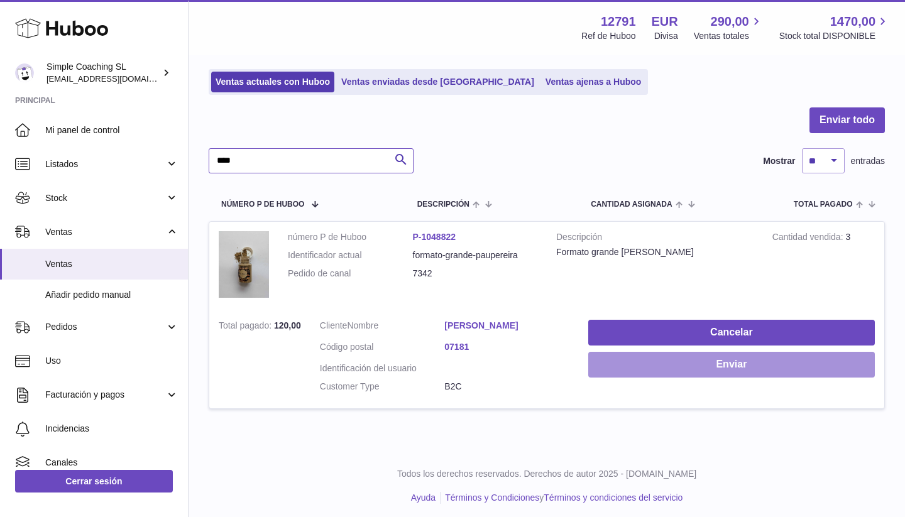
type input "****"
click at [630, 365] on button "Enviar" at bounding box center [731, 365] width 287 height 26
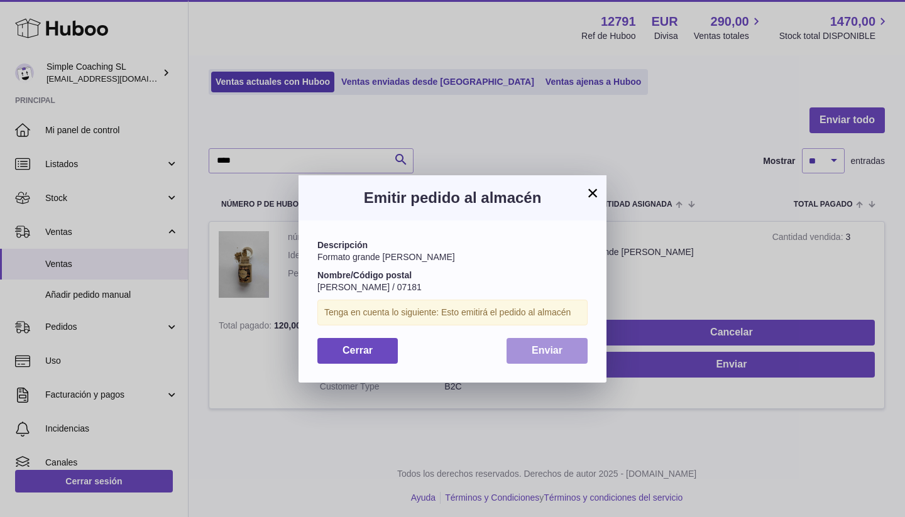
click at [565, 342] on button "Enviar" at bounding box center [547, 351] width 81 height 26
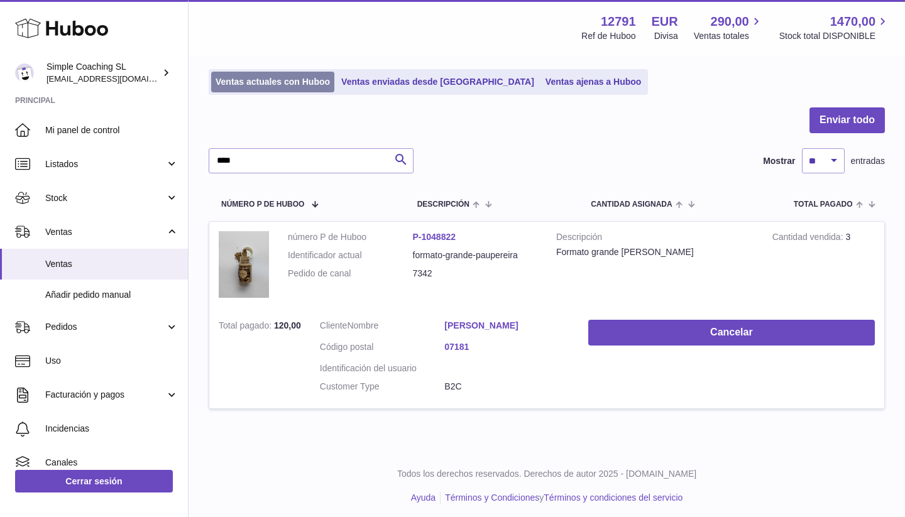
click at [314, 80] on link "Ventas actuales con Huboo" at bounding box center [272, 82] width 123 height 21
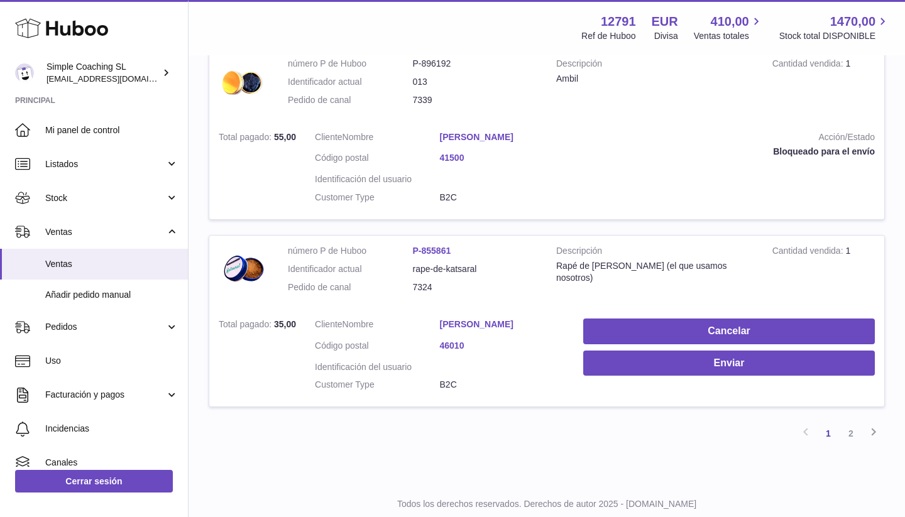
scroll to position [1824, 0]
click at [456, 319] on link "Marina Enguer" at bounding box center [502, 325] width 125 height 12
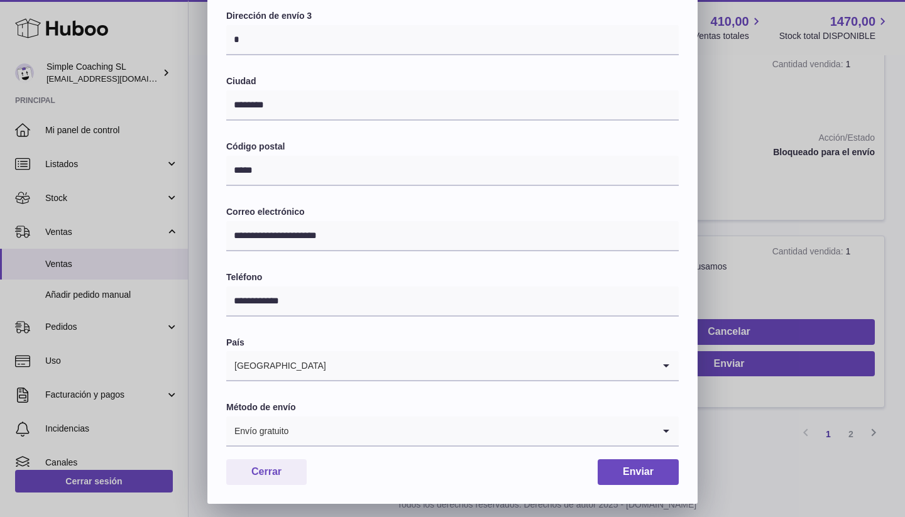
scroll to position [268, 0]
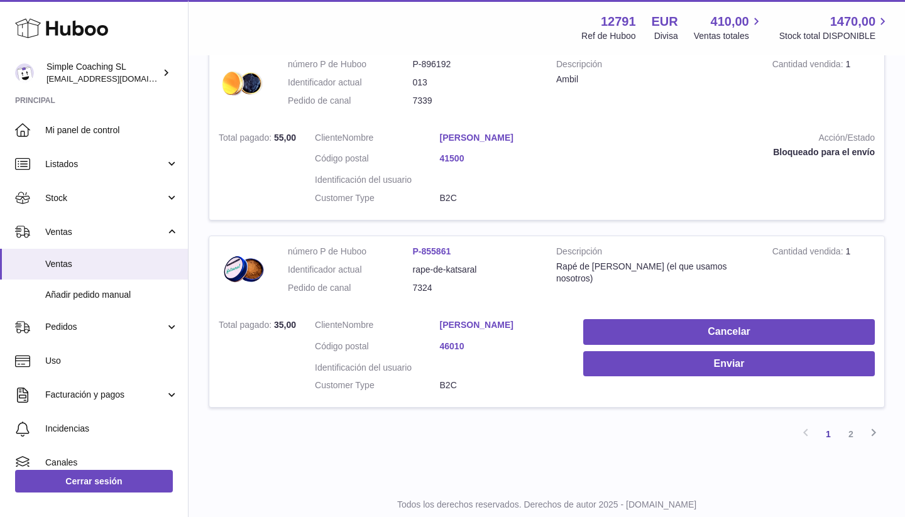
click at [842, 136] on div at bounding box center [452, 258] width 905 height 517
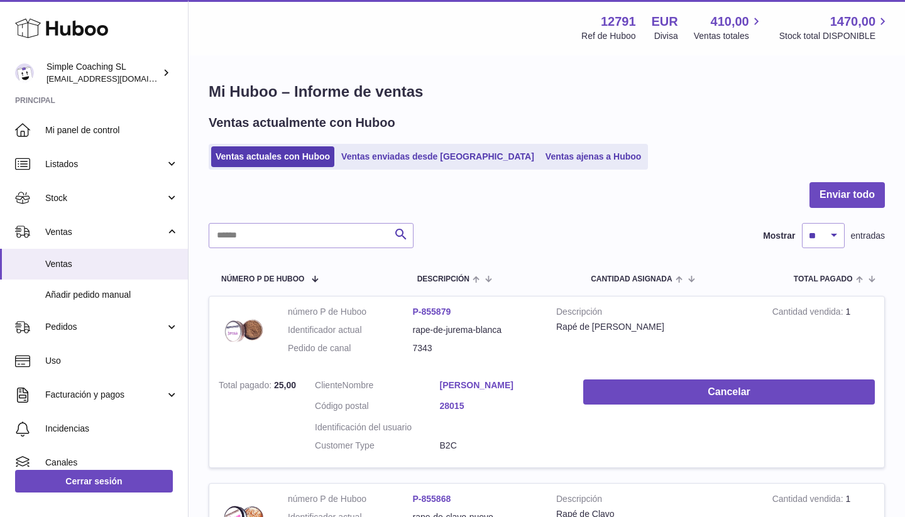
scroll to position [0, 0]
click at [541, 151] on link "Ventas ajenas a Huboo" at bounding box center [593, 156] width 105 height 21
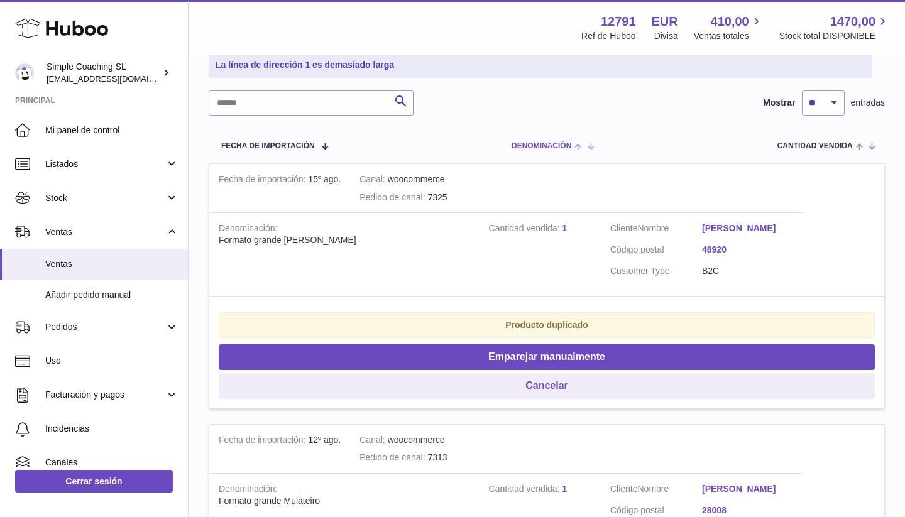
scroll to position [185, 0]
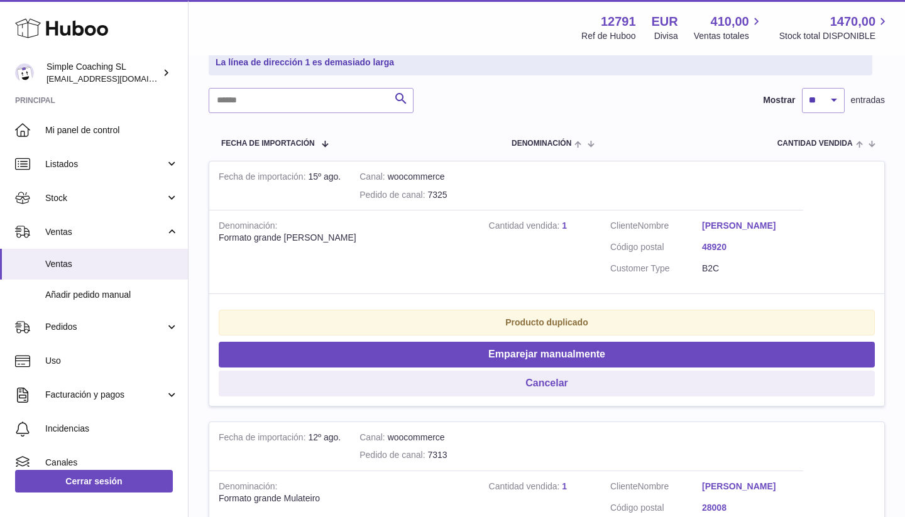
click at [733, 225] on link "[PERSON_NAME]" at bounding box center [748, 226] width 92 height 12
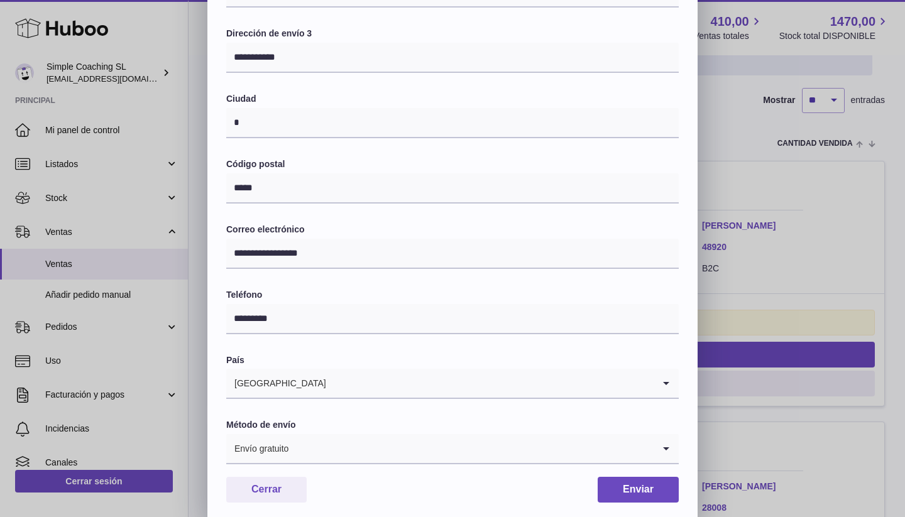
scroll to position [232, 0]
drag, startPoint x: 647, startPoint y: 363, endPoint x: 686, endPoint y: 363, distance: 39.6
click at [686, 363] on div "**********" at bounding box center [452, 177] width 490 height 690
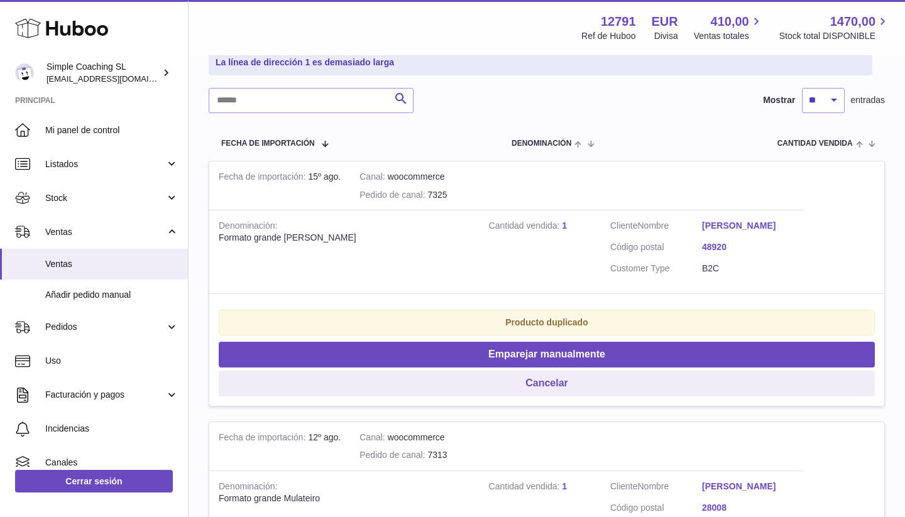
scroll to position [0, 0]
click at [734, 363] on div "**********" at bounding box center [452, 377] width 905 height 754
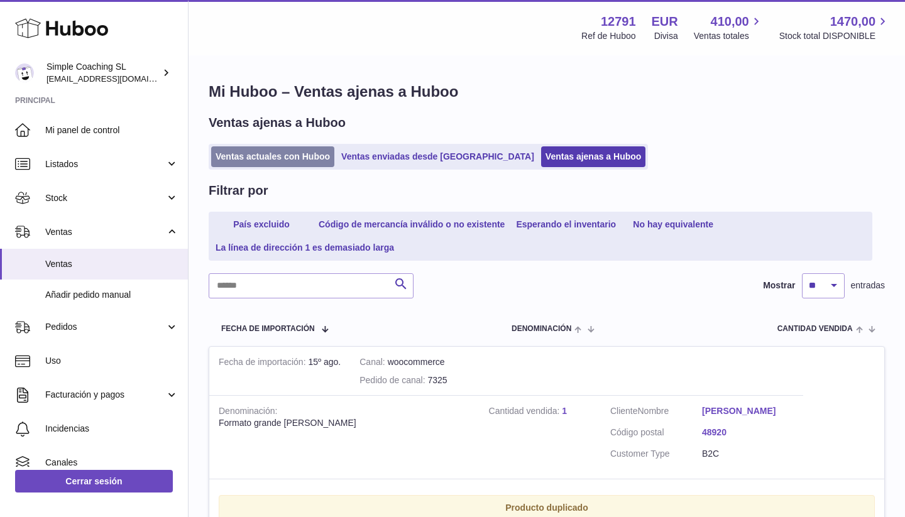
click at [294, 155] on link "Ventas actuales con Huboo" at bounding box center [272, 156] width 123 height 21
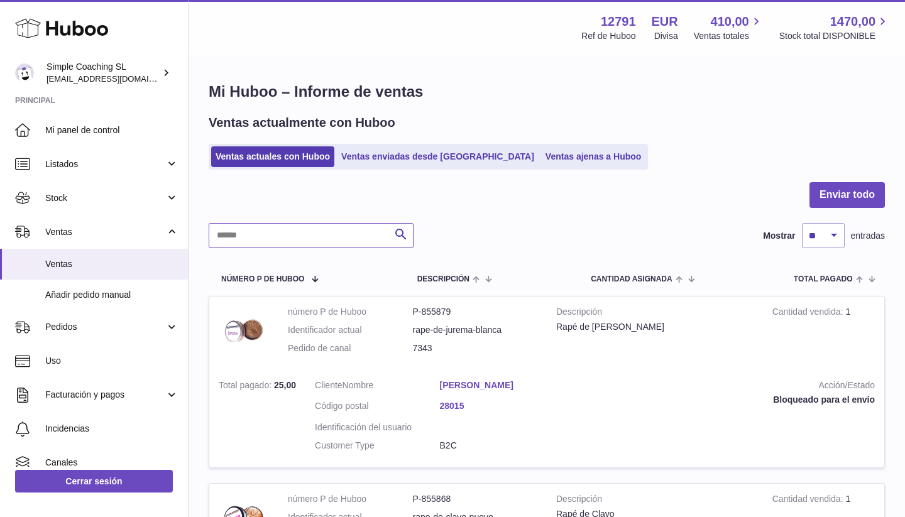
click at [287, 233] on input "text" at bounding box center [311, 235] width 205 height 25
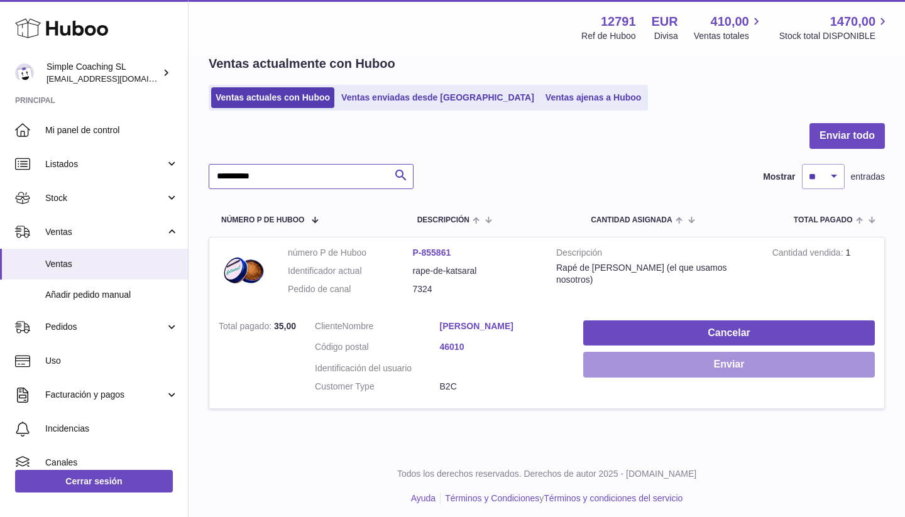
scroll to position [58, 0]
type input "**********"
click at [651, 366] on button "Enviar" at bounding box center [729, 366] width 292 height 26
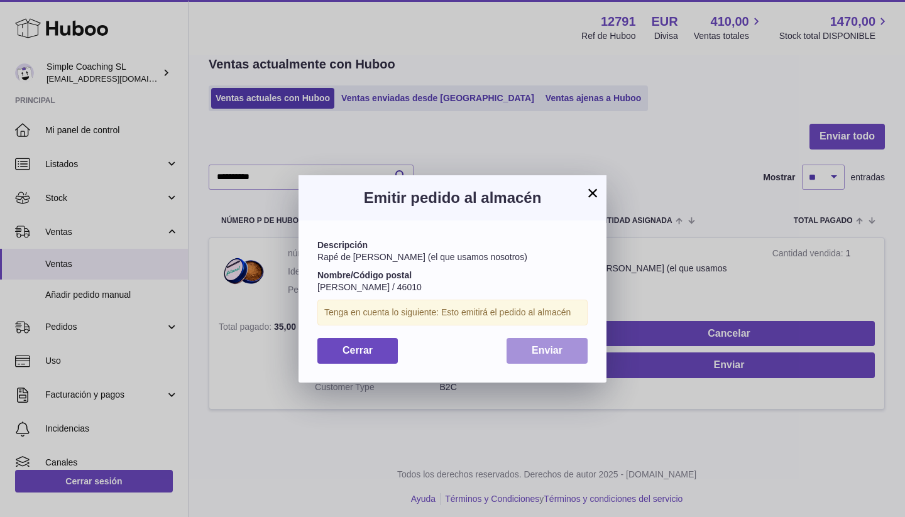
click at [569, 344] on button "Enviar" at bounding box center [547, 351] width 81 height 26
